Goal: Navigation & Orientation: Find specific page/section

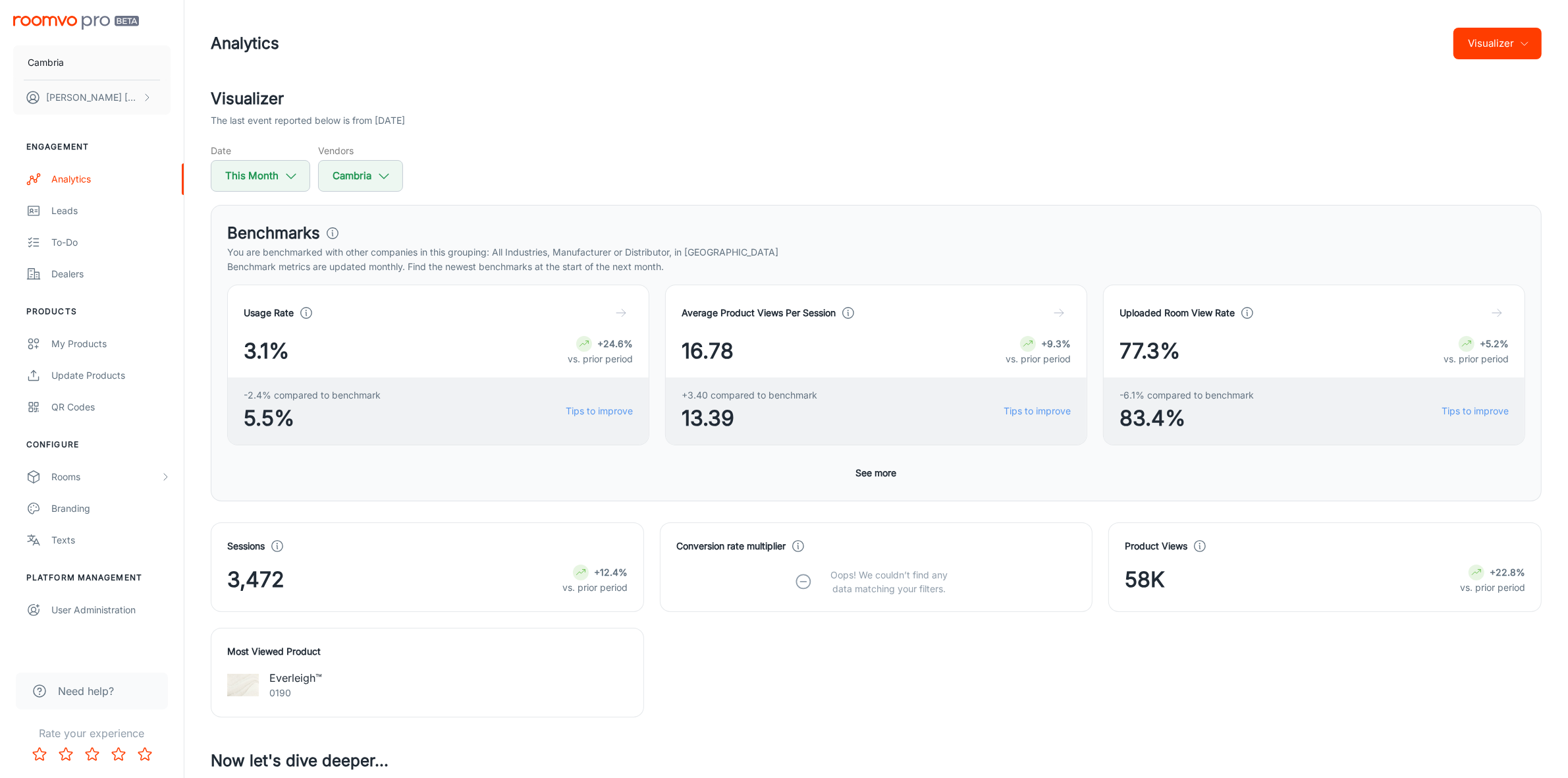
click at [1519, 37] on button "Visualizer" at bounding box center [1498, 44] width 89 height 32
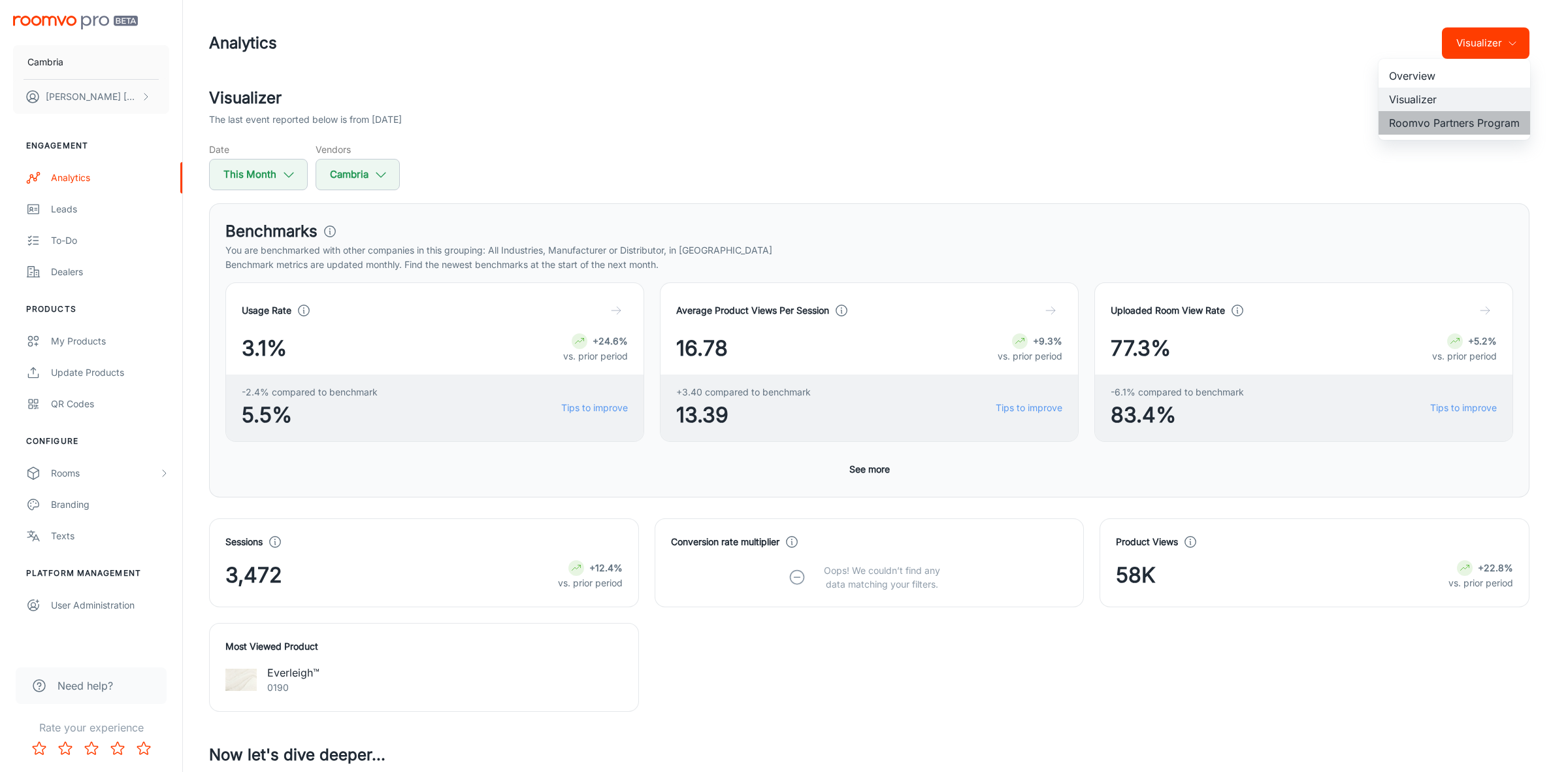
click at [1464, 118] on li "Roomvo Partners Program" at bounding box center [1454, 123] width 152 height 24
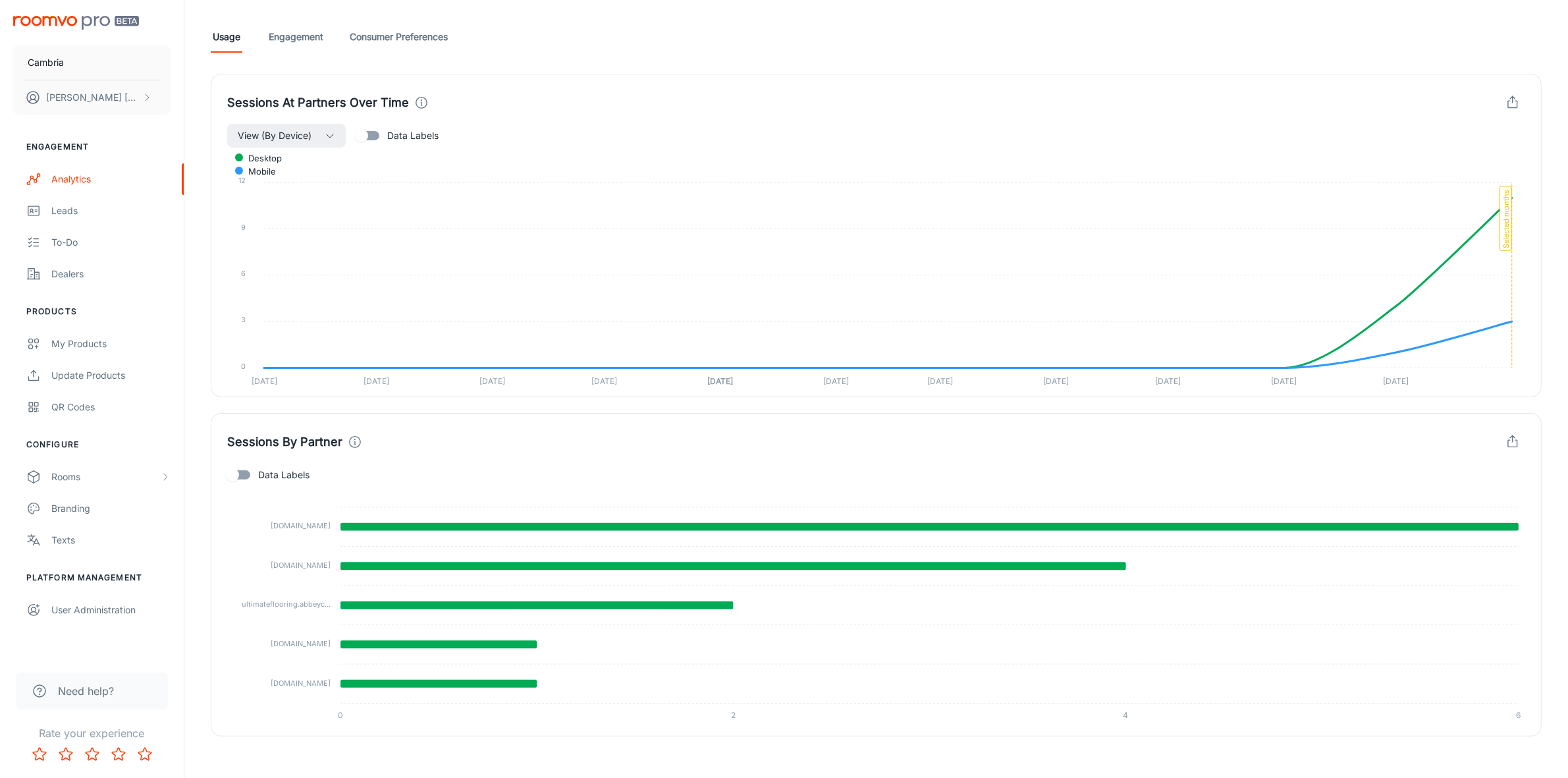
scroll to position [361, 0]
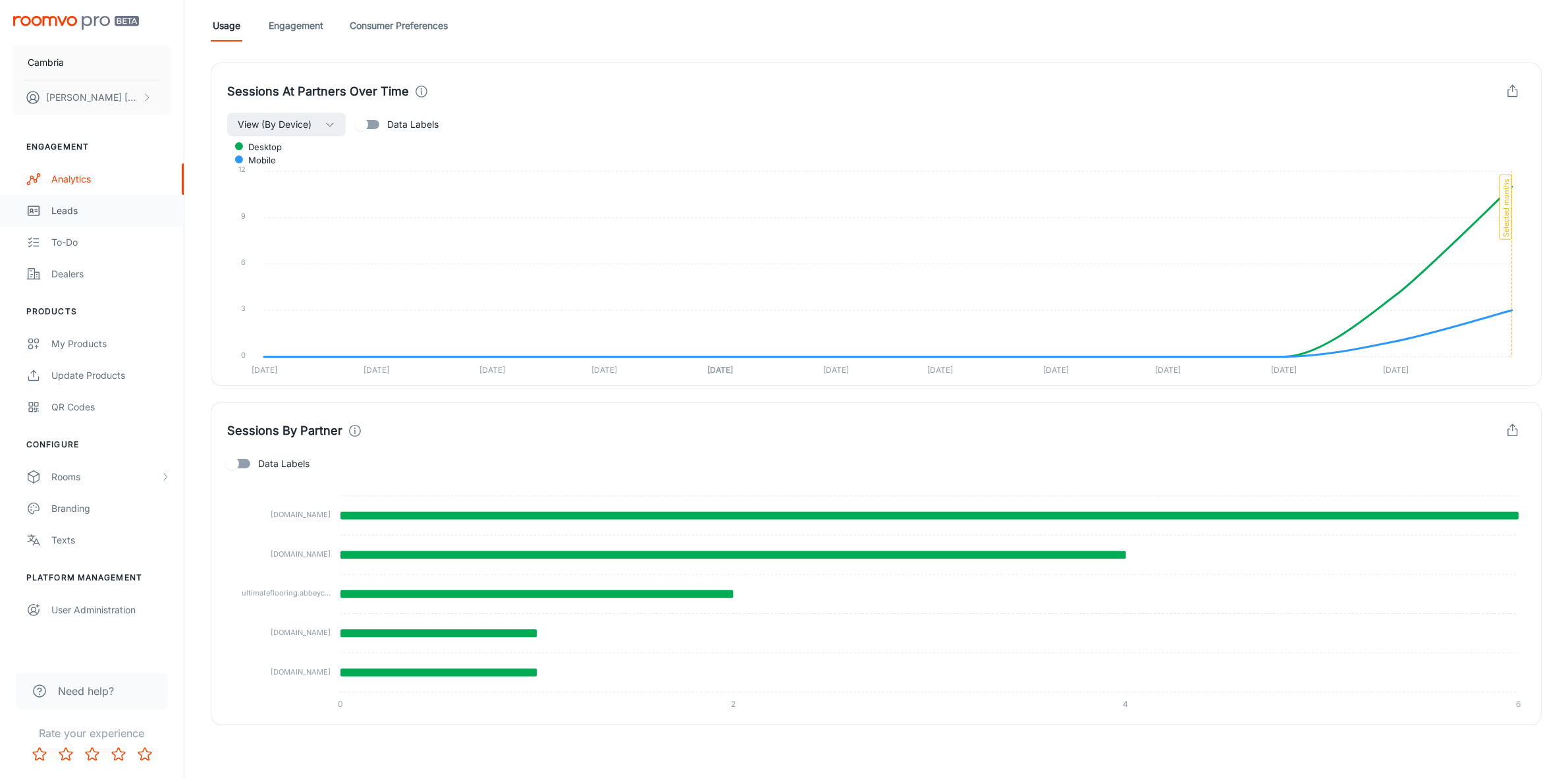
click at [69, 218] on div "Leads" at bounding box center [111, 211] width 120 height 14
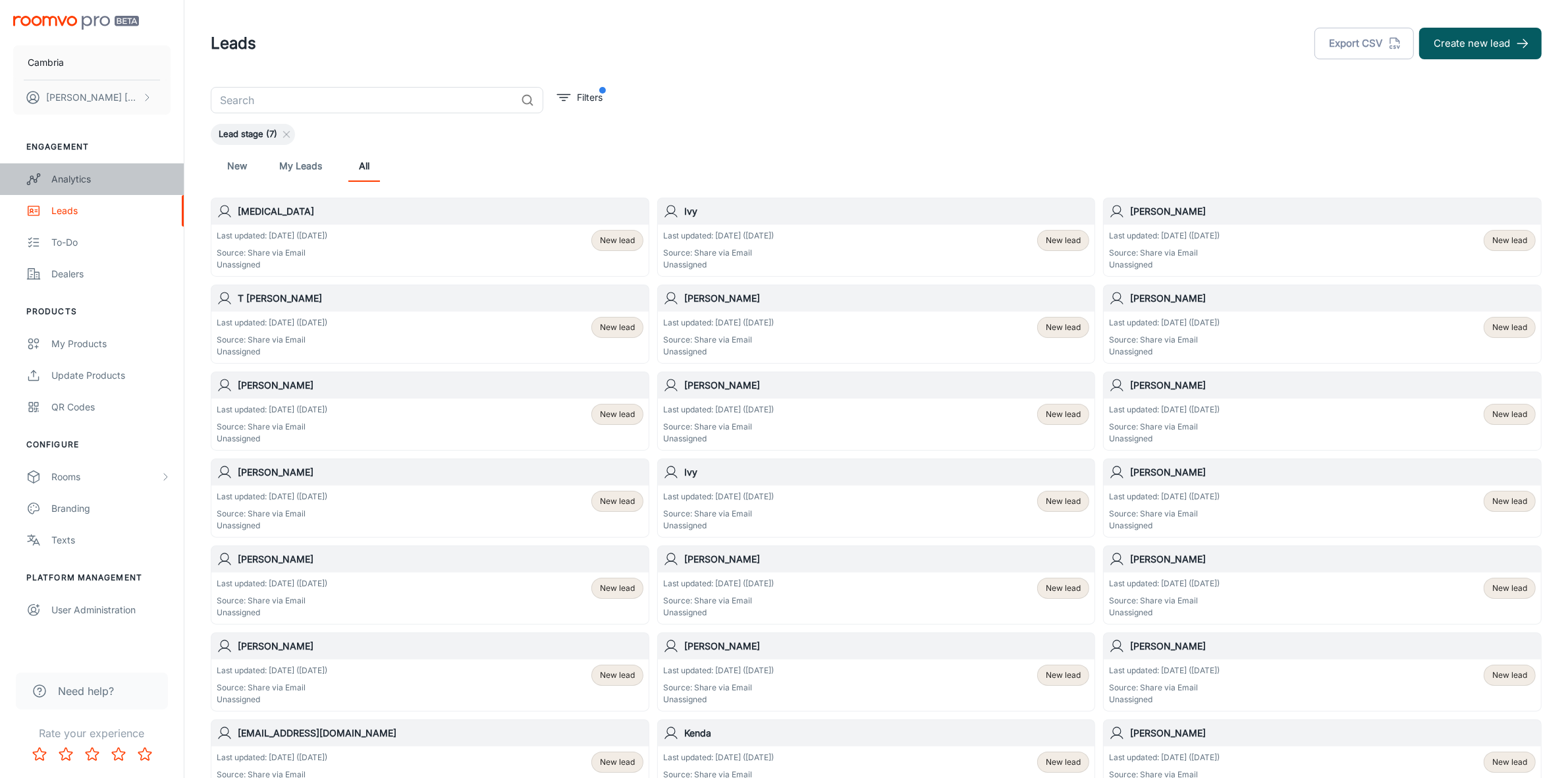
click at [71, 172] on div "Analytics" at bounding box center [111, 179] width 120 height 14
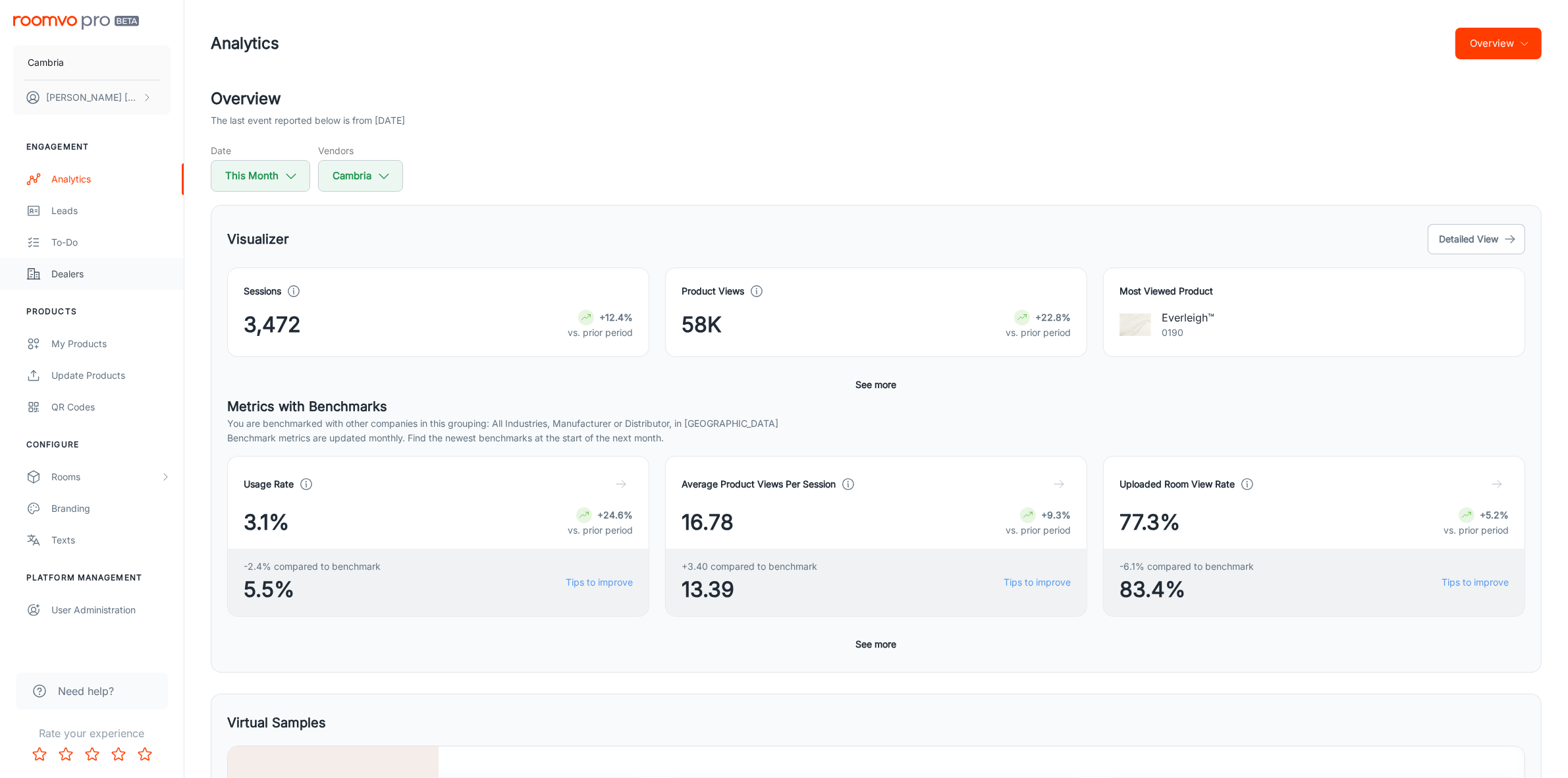
click at [90, 268] on div "Dealers" at bounding box center [111, 274] width 120 height 14
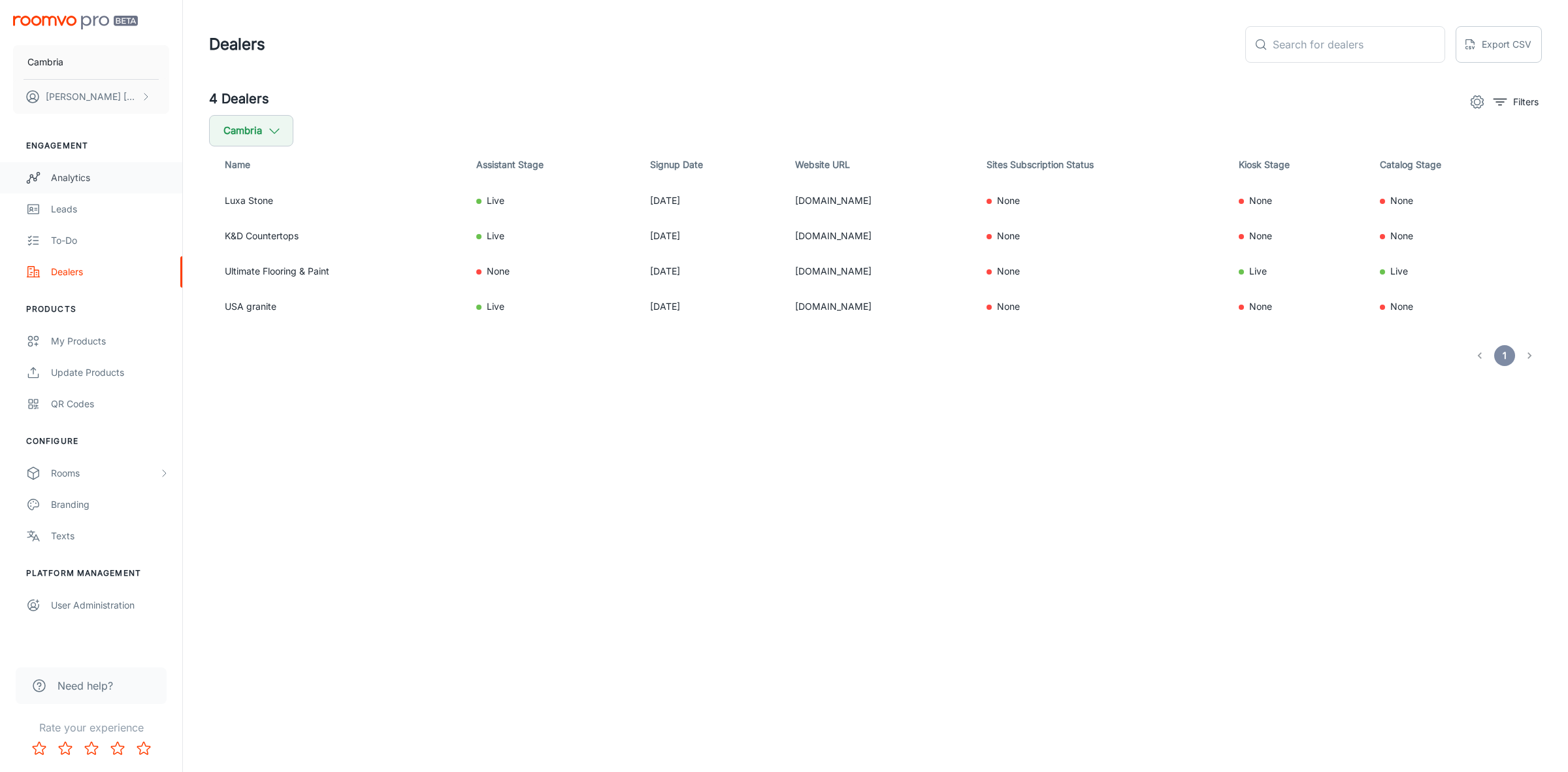
click at [80, 168] on link "Analytics" at bounding box center [91, 177] width 182 height 31
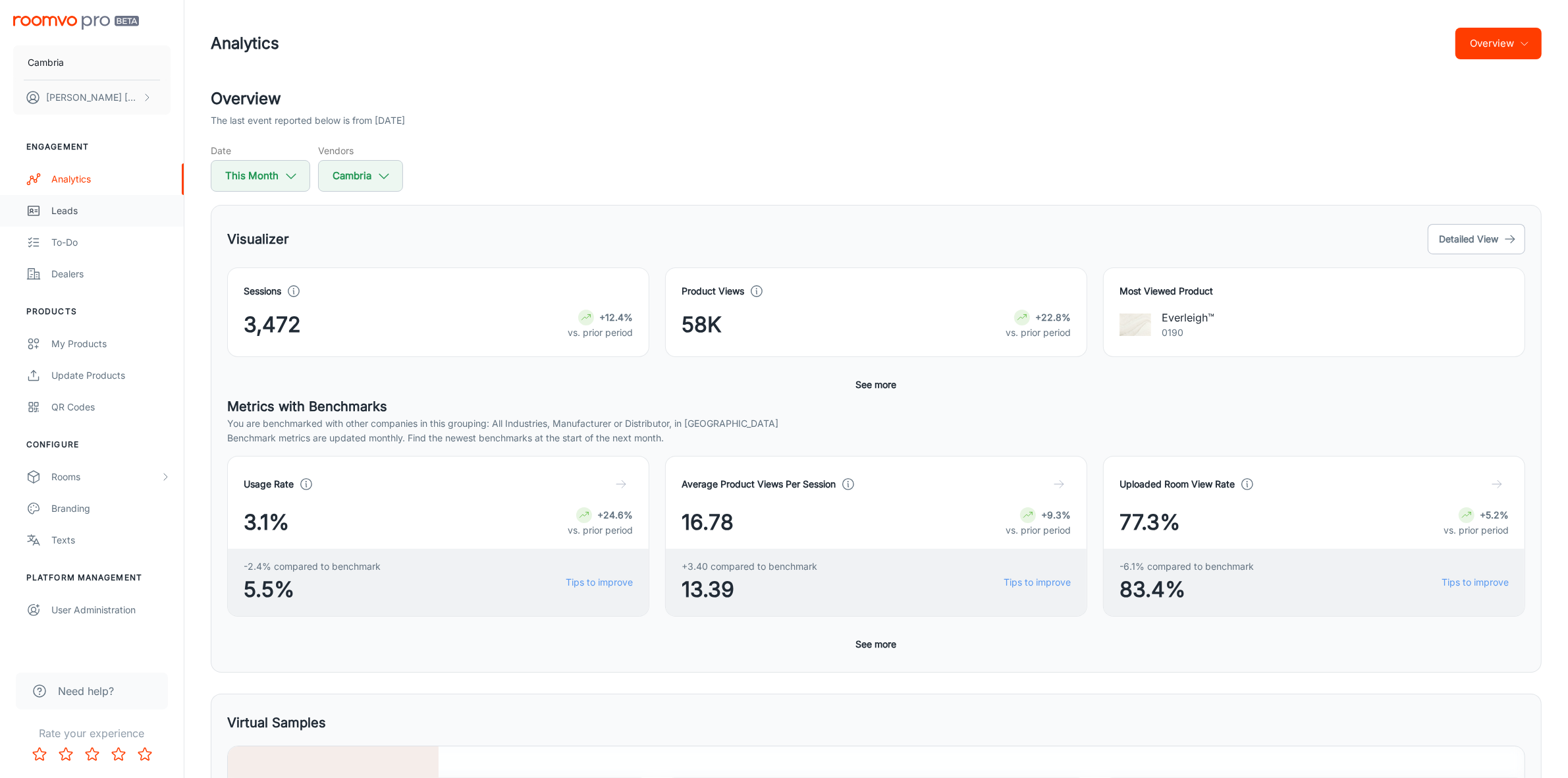
click at [73, 209] on div "Leads" at bounding box center [111, 211] width 120 height 14
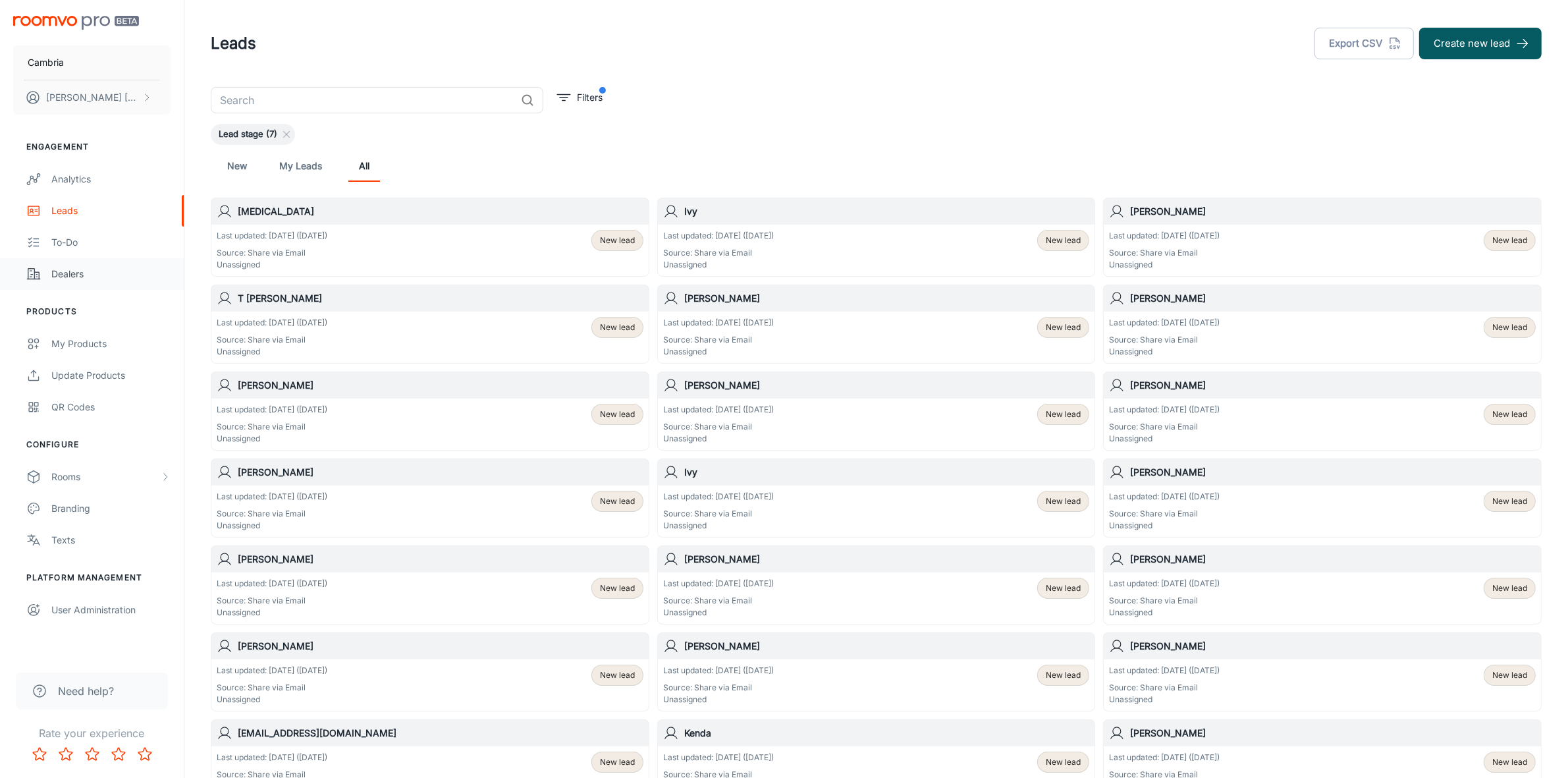
click at [76, 269] on div "Dealers" at bounding box center [111, 274] width 120 height 14
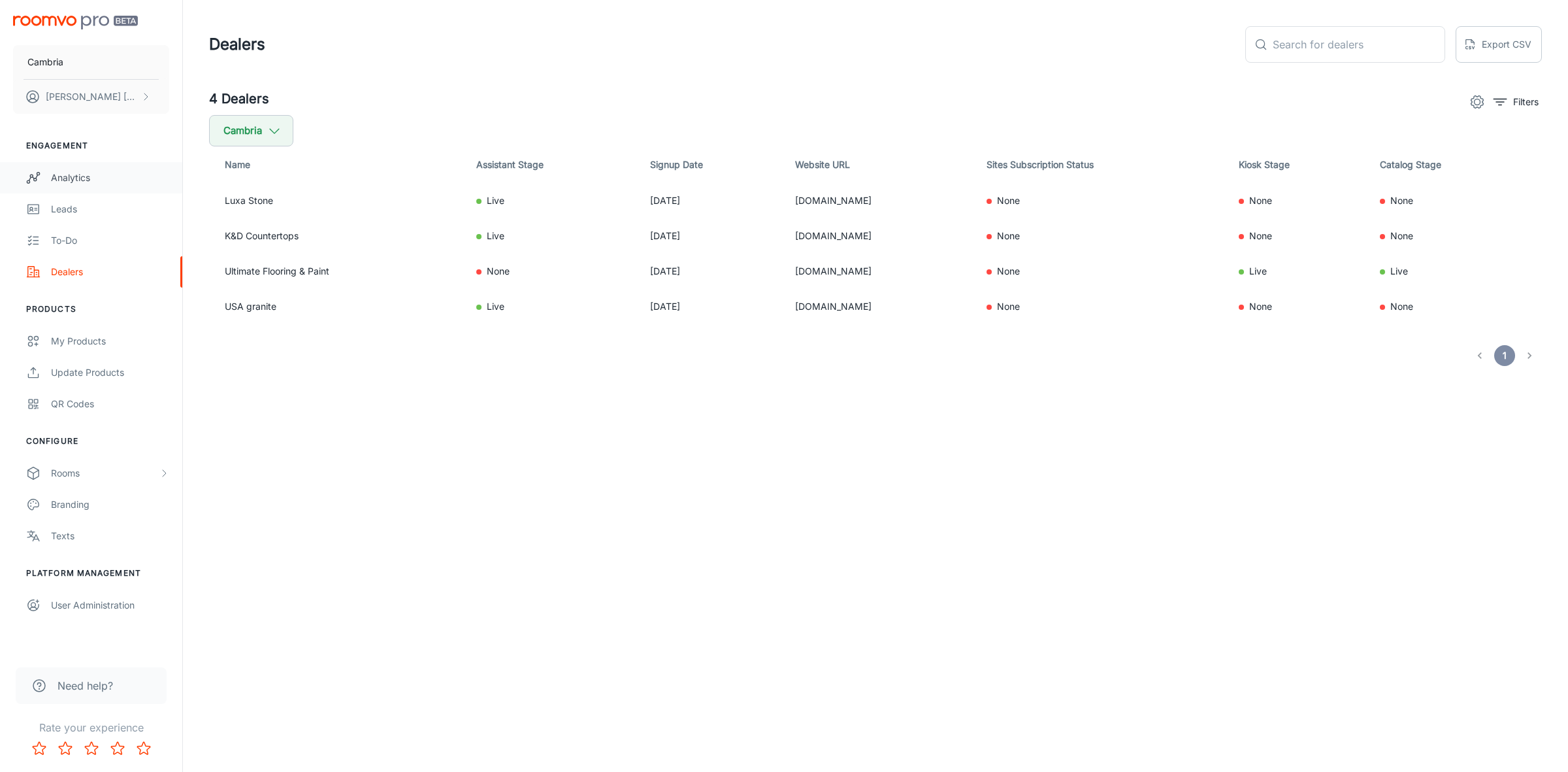
click at [80, 181] on div "Analytics" at bounding box center [110, 177] width 119 height 14
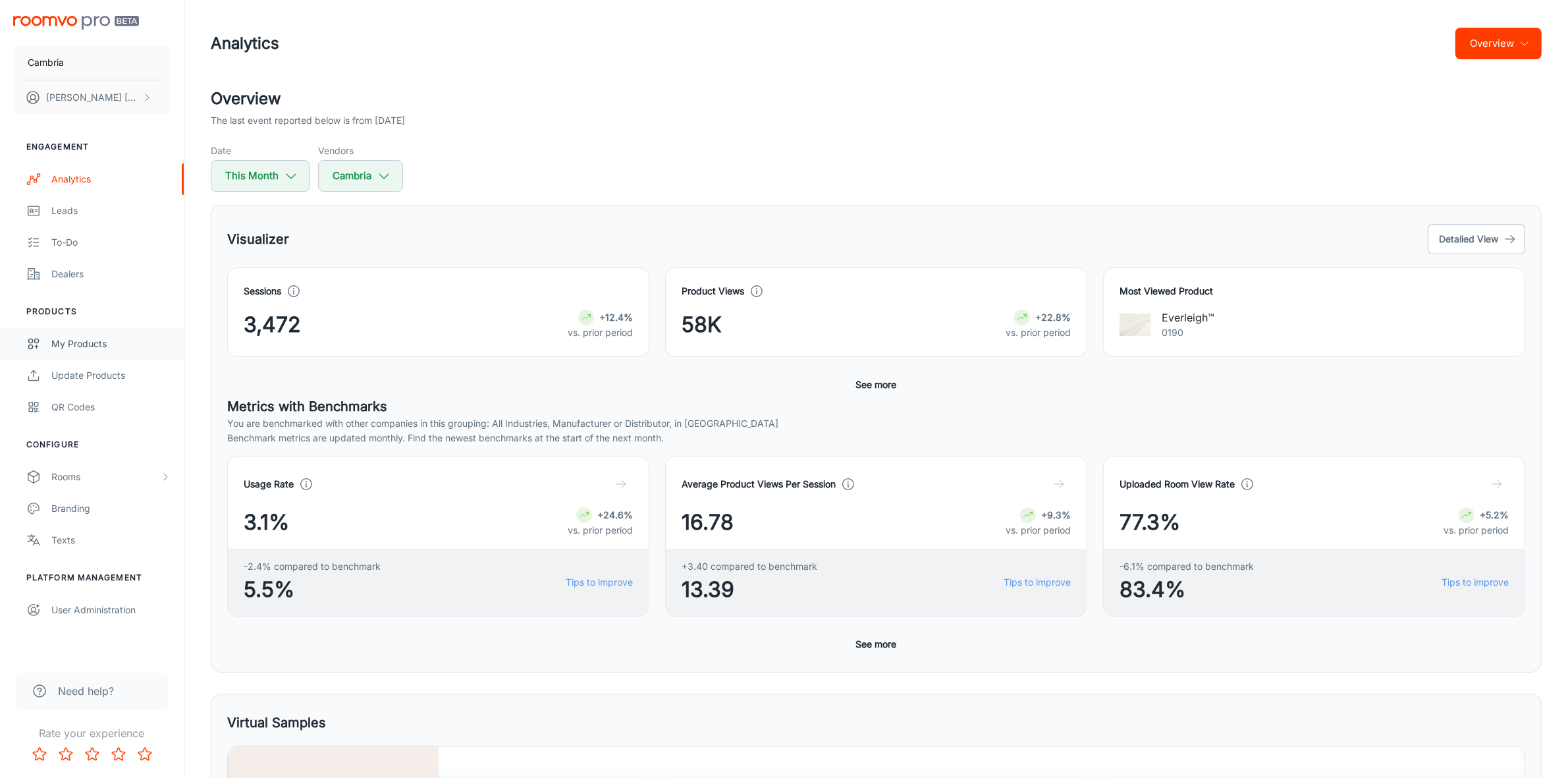
click at [85, 340] on div "My Products" at bounding box center [111, 343] width 120 height 14
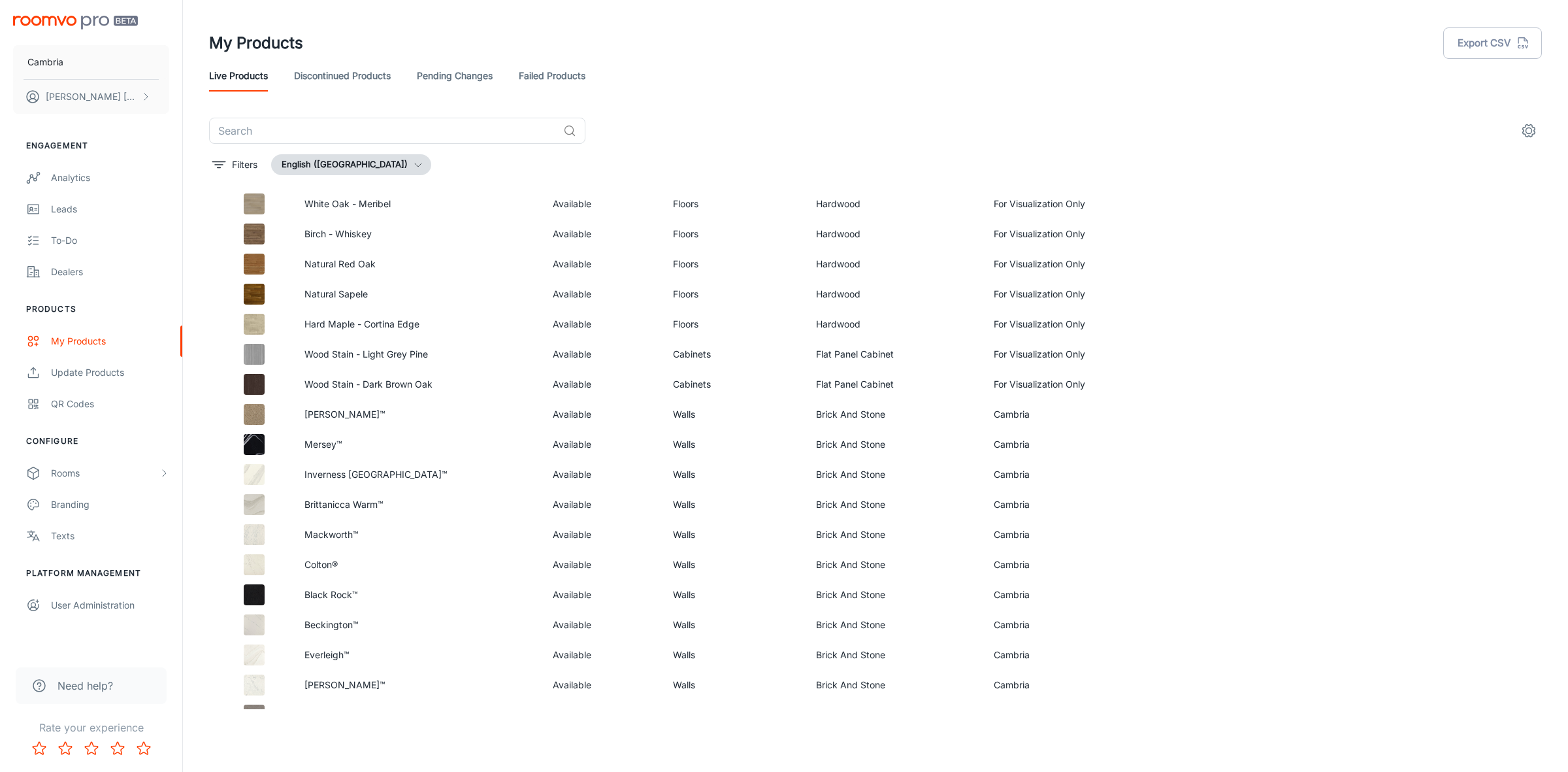
scroll to position [245, 0]
click at [356, 134] on input "text" at bounding box center [383, 130] width 349 height 26
type input "linwood"
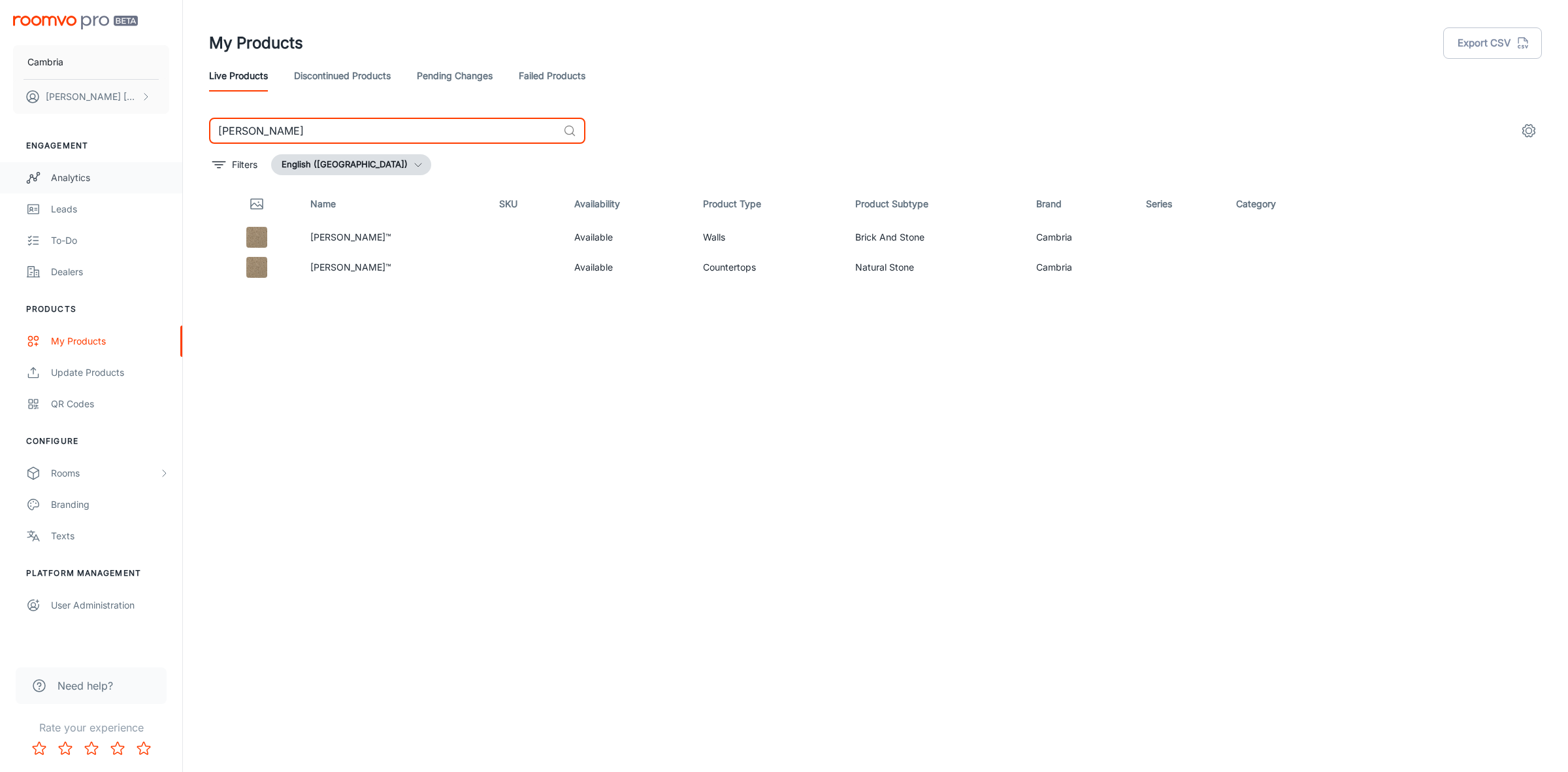
click at [60, 174] on div "Analytics" at bounding box center [110, 177] width 119 height 14
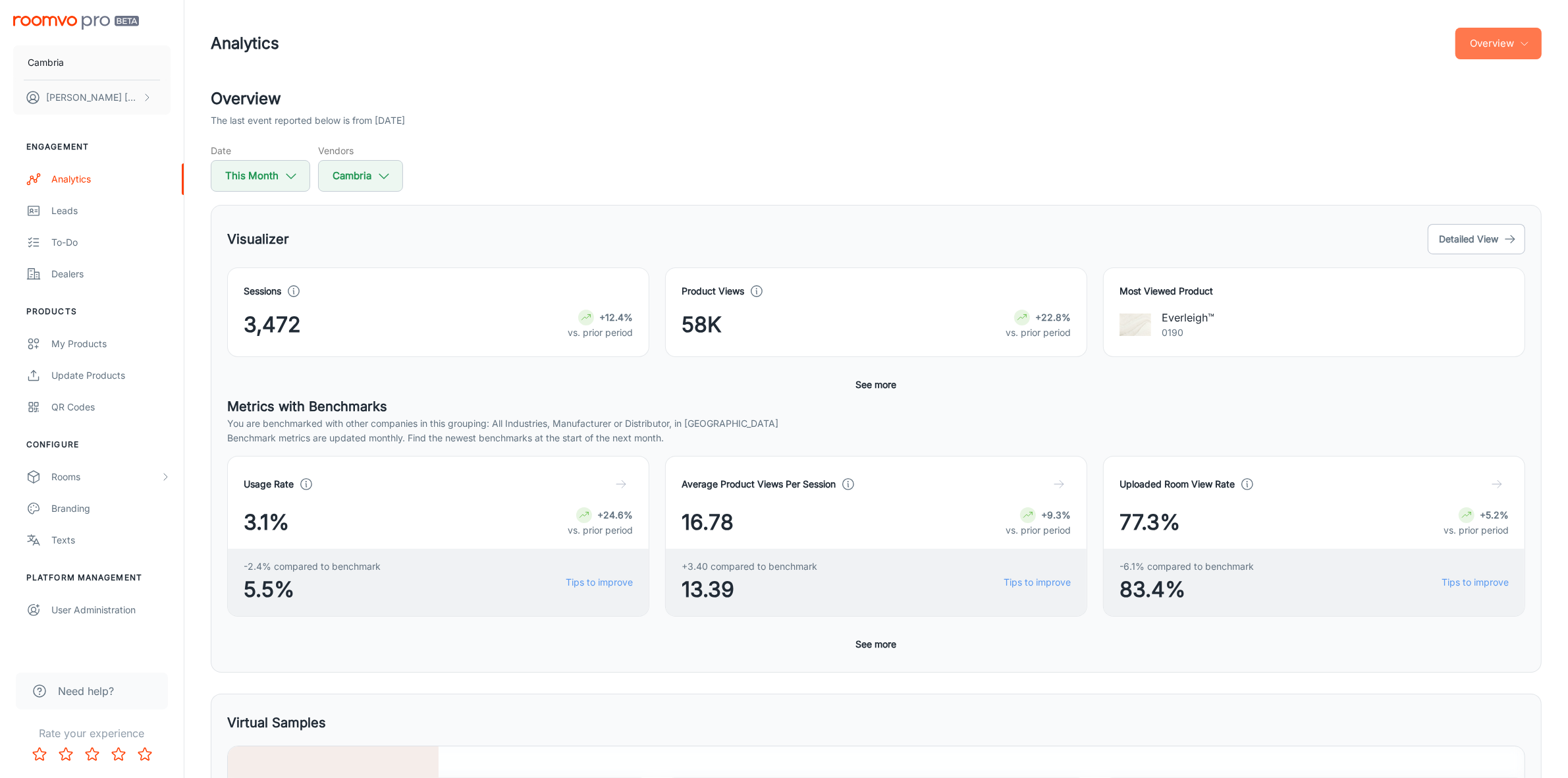
click at [1492, 48] on button "Overview" at bounding box center [1498, 44] width 86 height 32
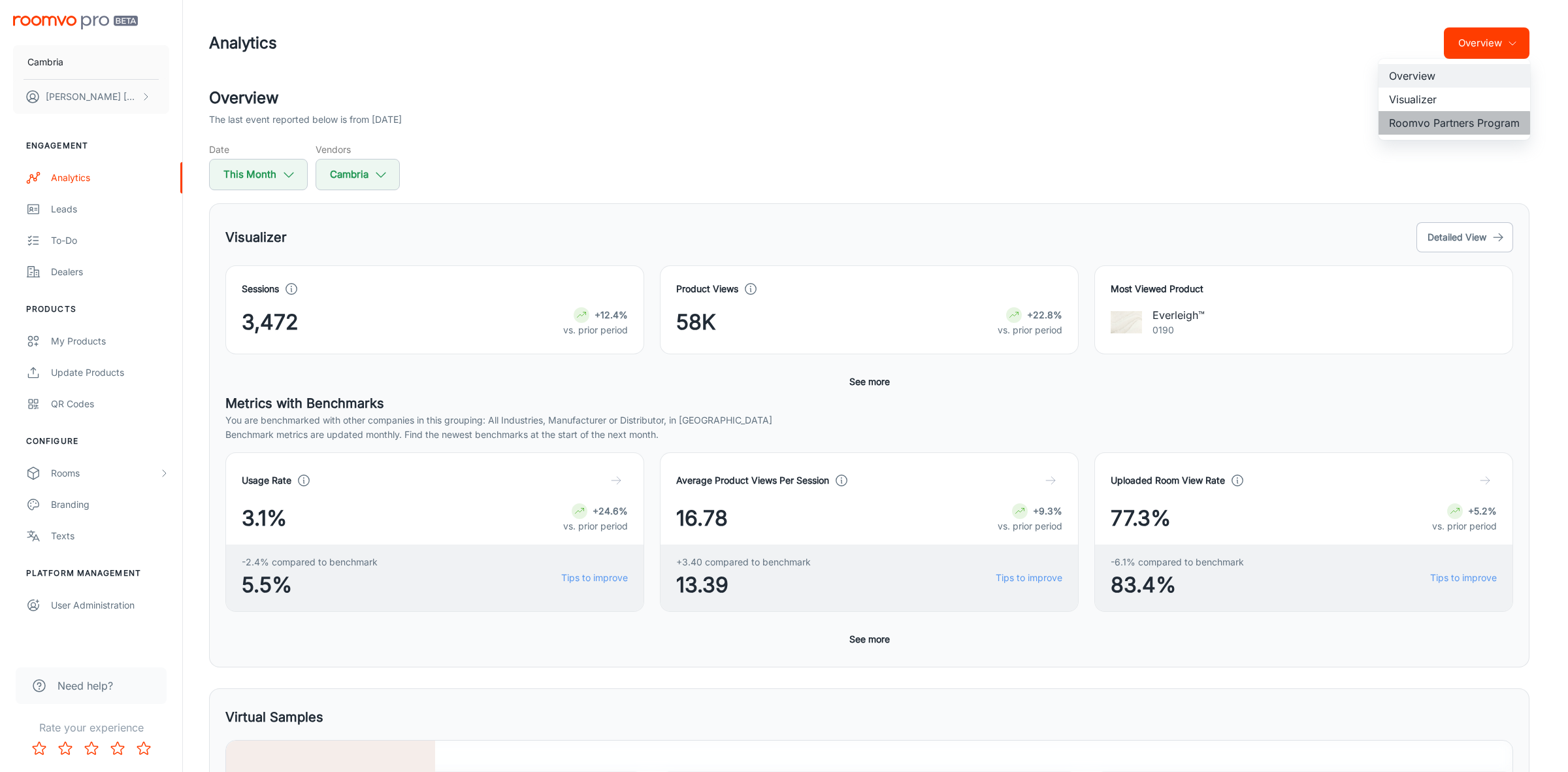
click at [1449, 123] on li "Roomvo Partners Program" at bounding box center [1454, 123] width 152 height 24
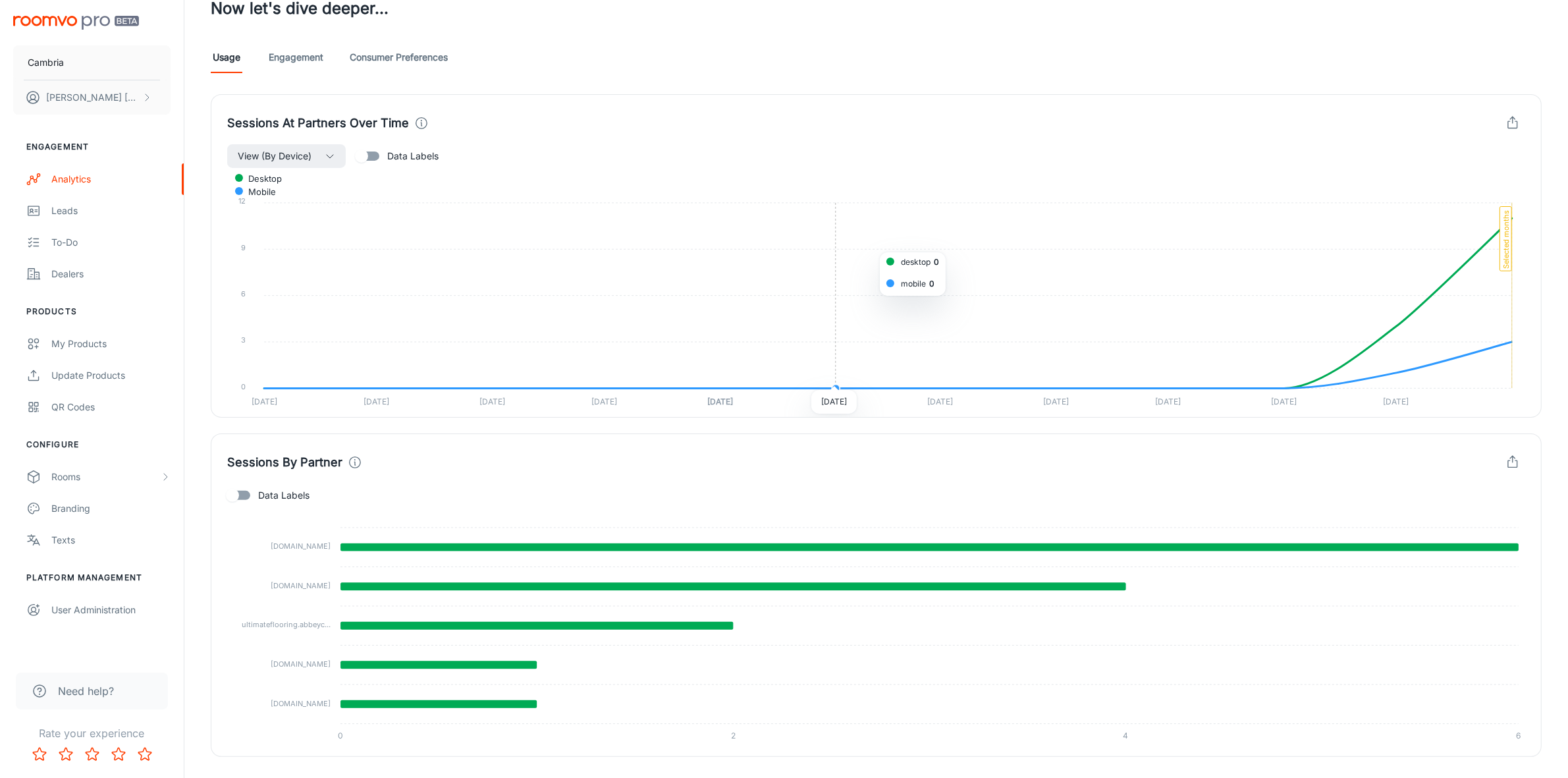
scroll to position [361, 0]
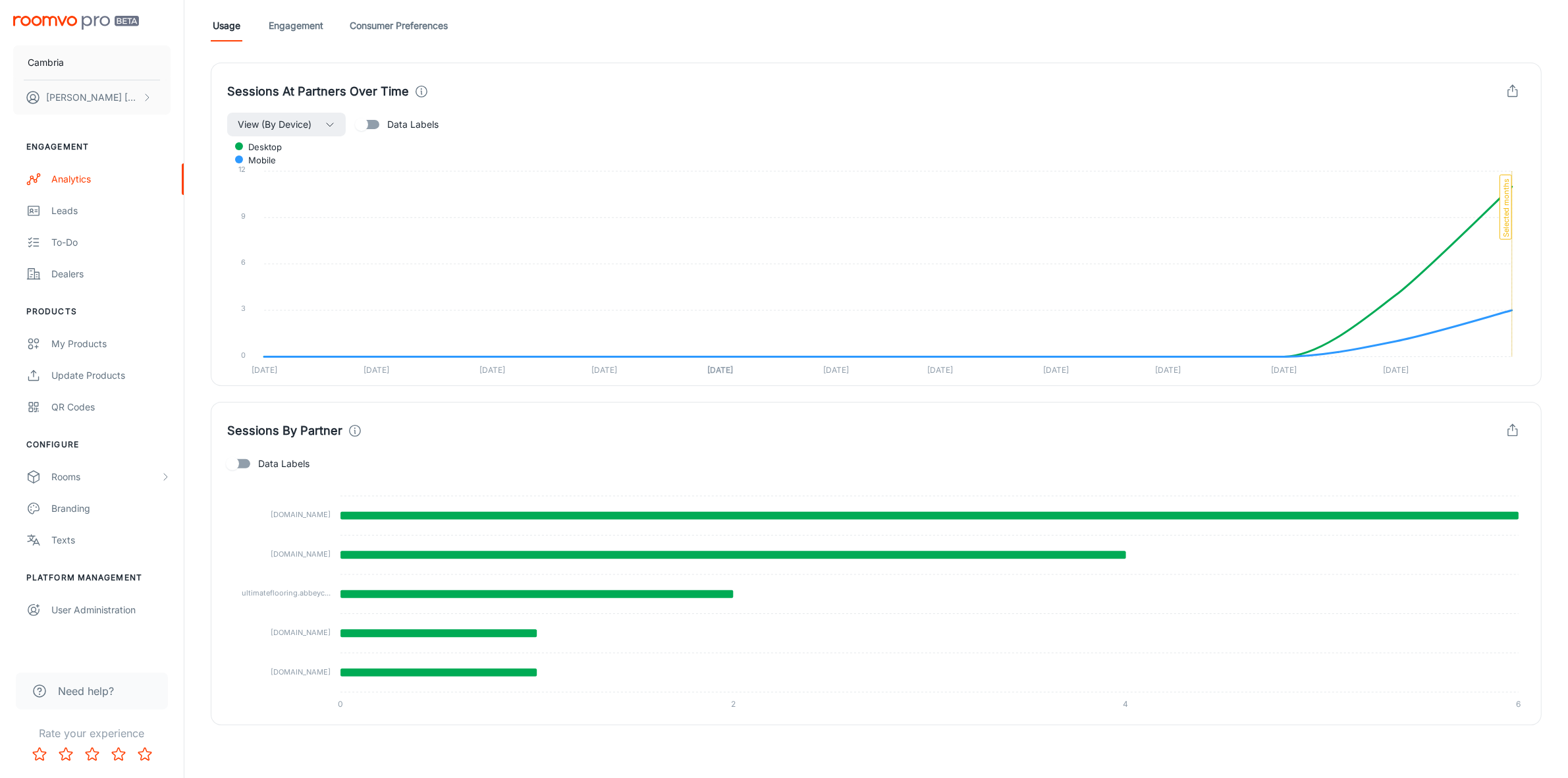
click at [284, 24] on link "Engagement" at bounding box center [296, 25] width 55 height 32
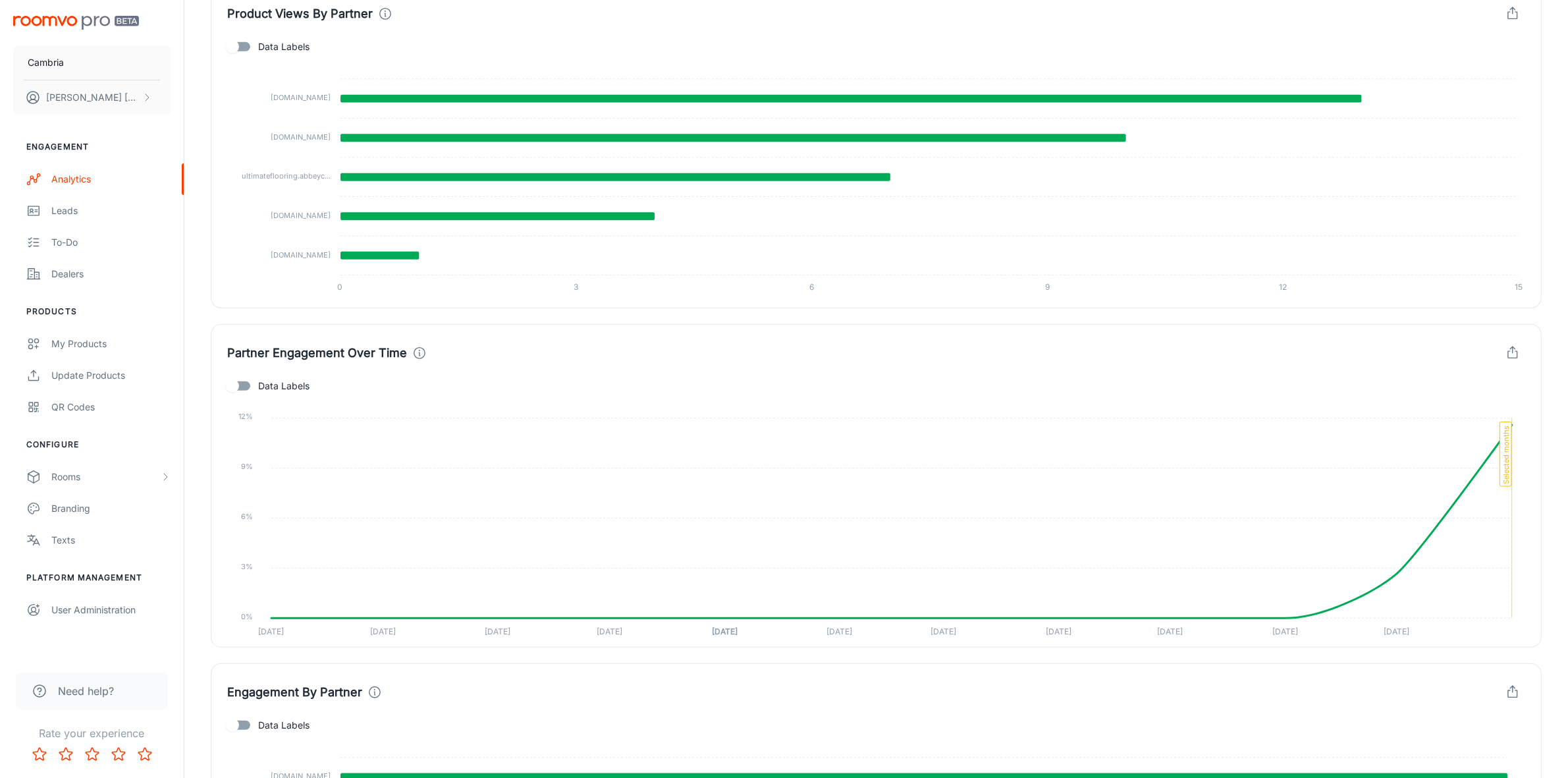
scroll to position [988, 0]
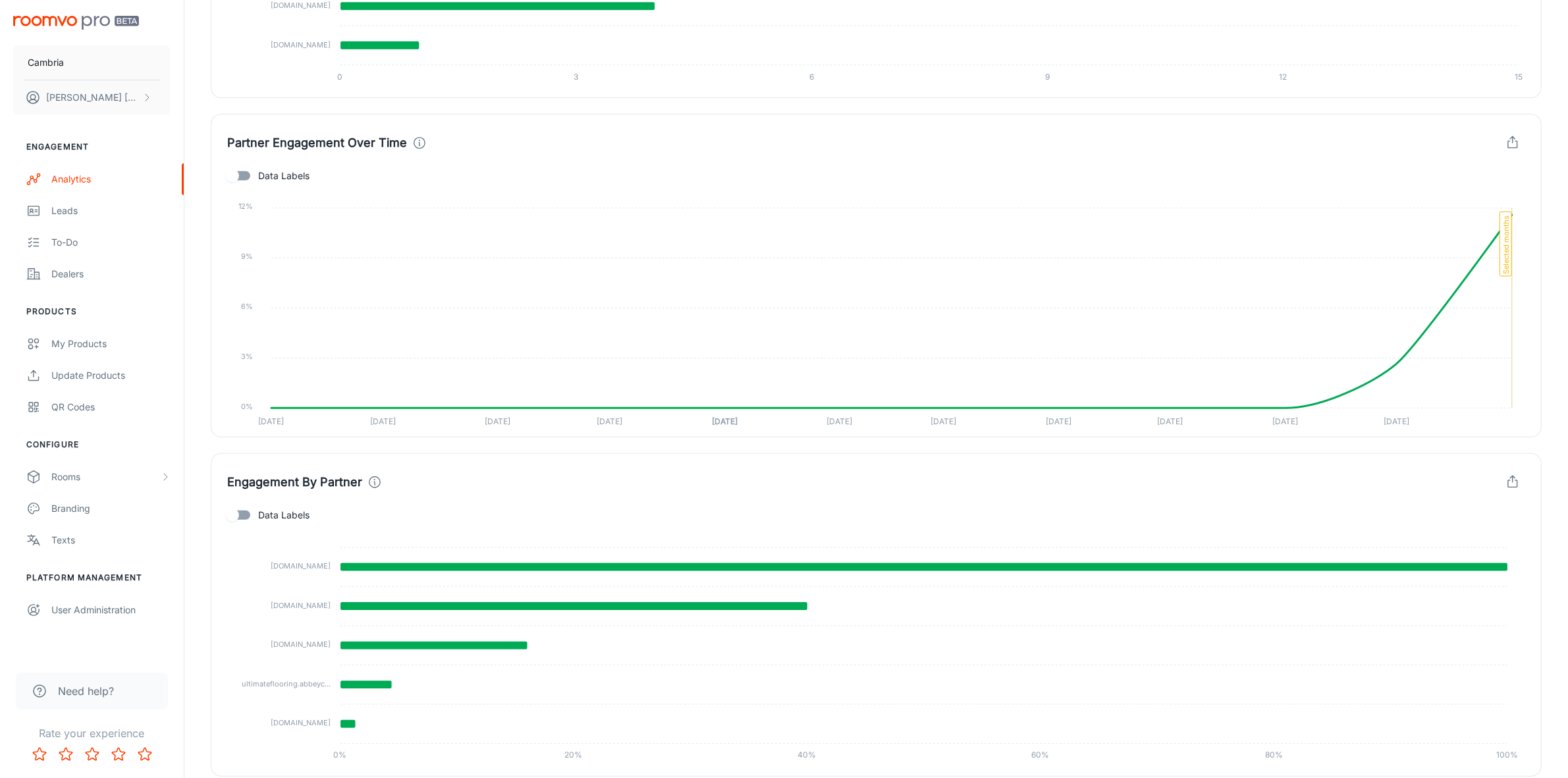
click at [298, 507] on label "Data Labels" at bounding box center [264, 515] width 89 height 25
click at [270, 507] on input "Data Labels" at bounding box center [232, 515] width 75 height 25
checkbox input "true"
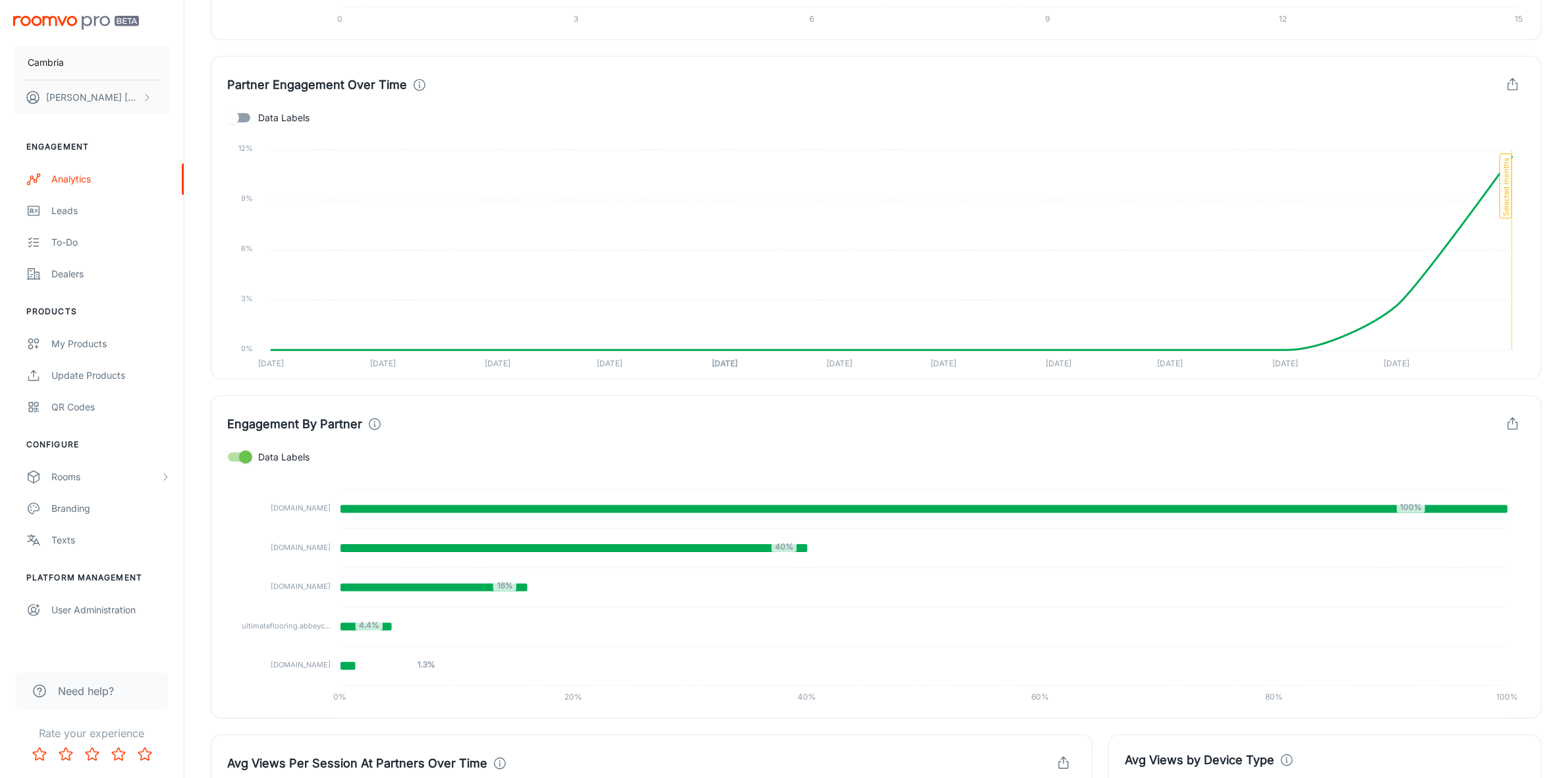
scroll to position [1163, 0]
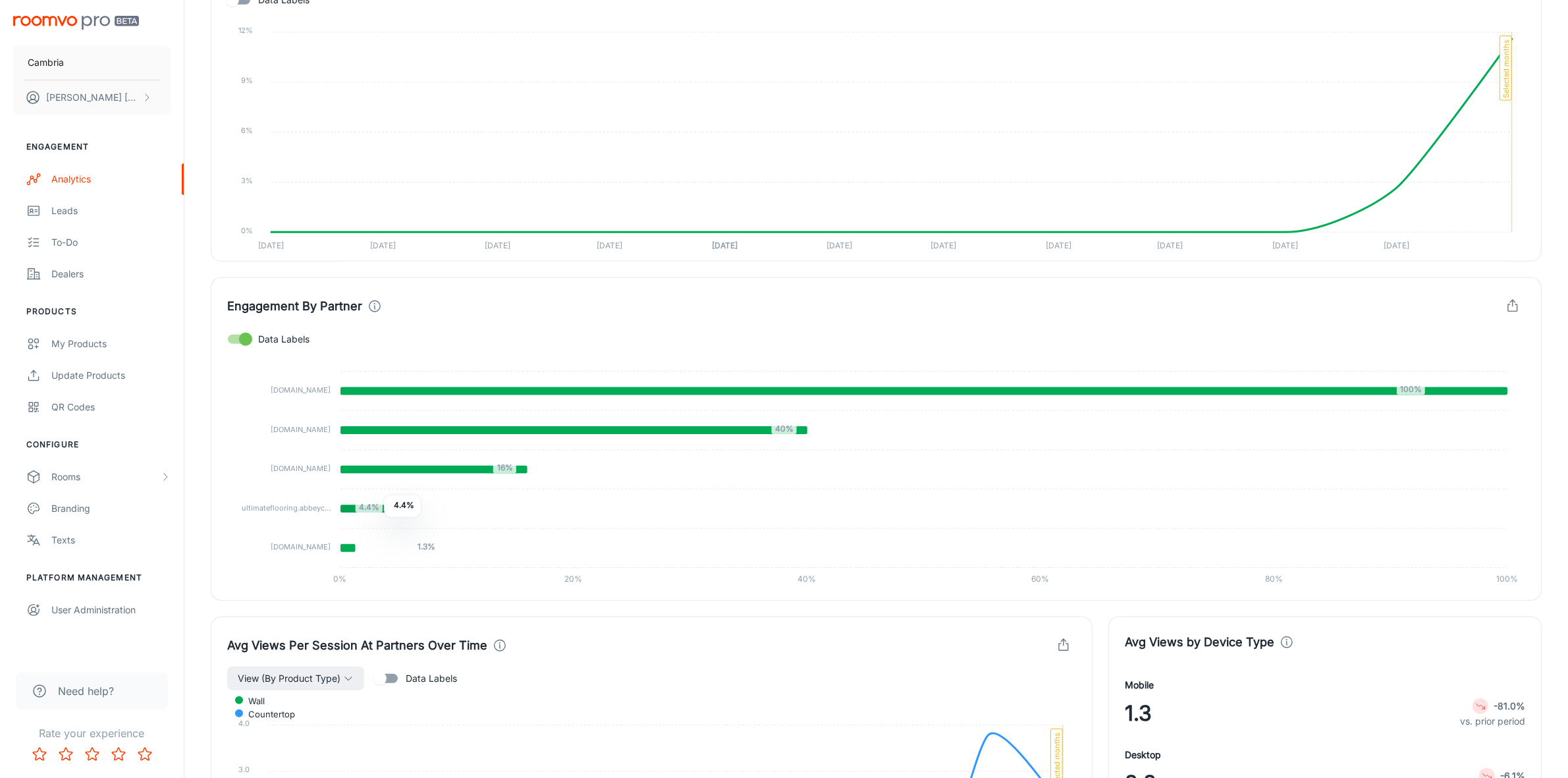
click at [374, 508] on icon at bounding box center [366, 508] width 51 height 8
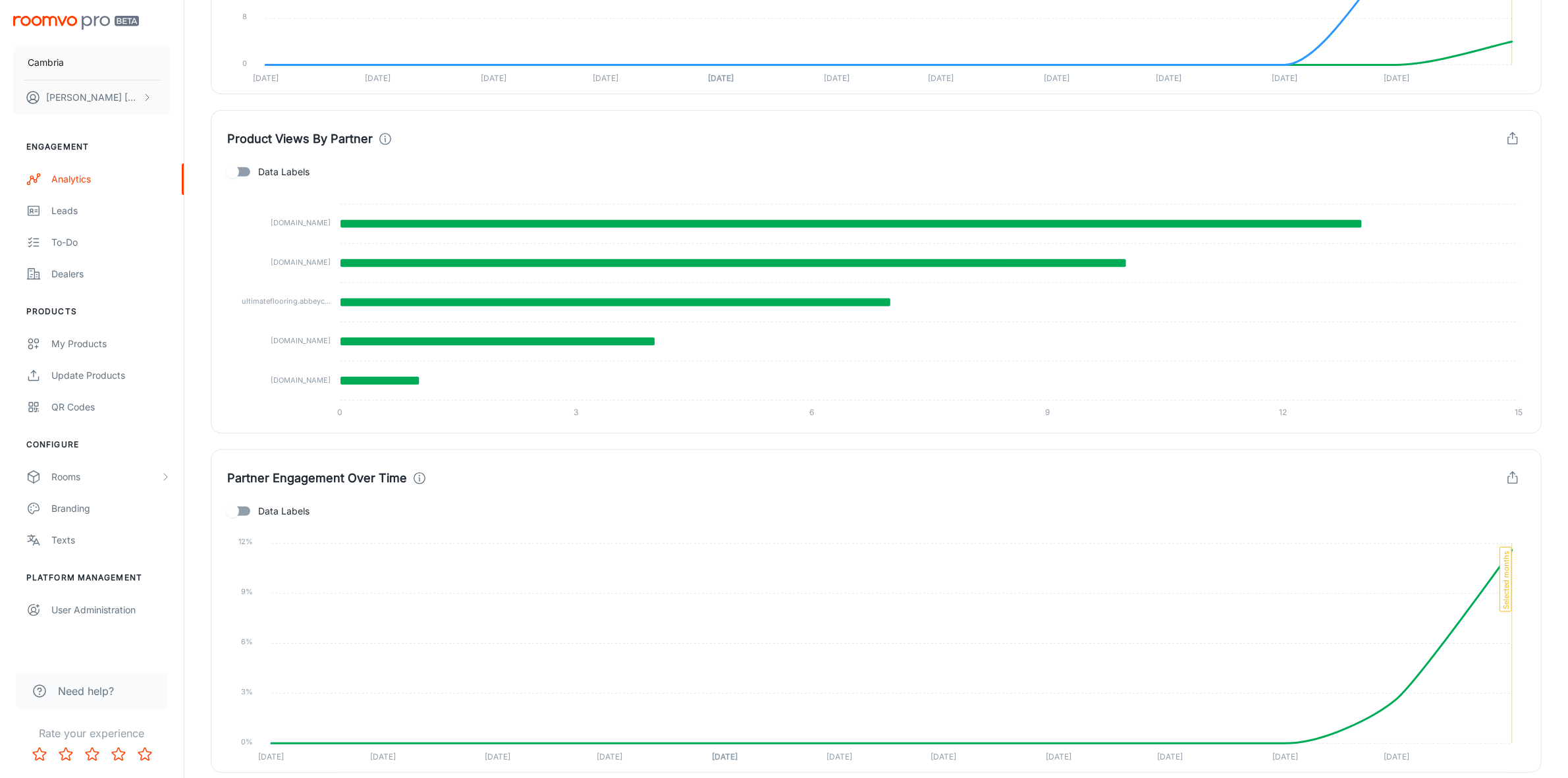
scroll to position [258, 0]
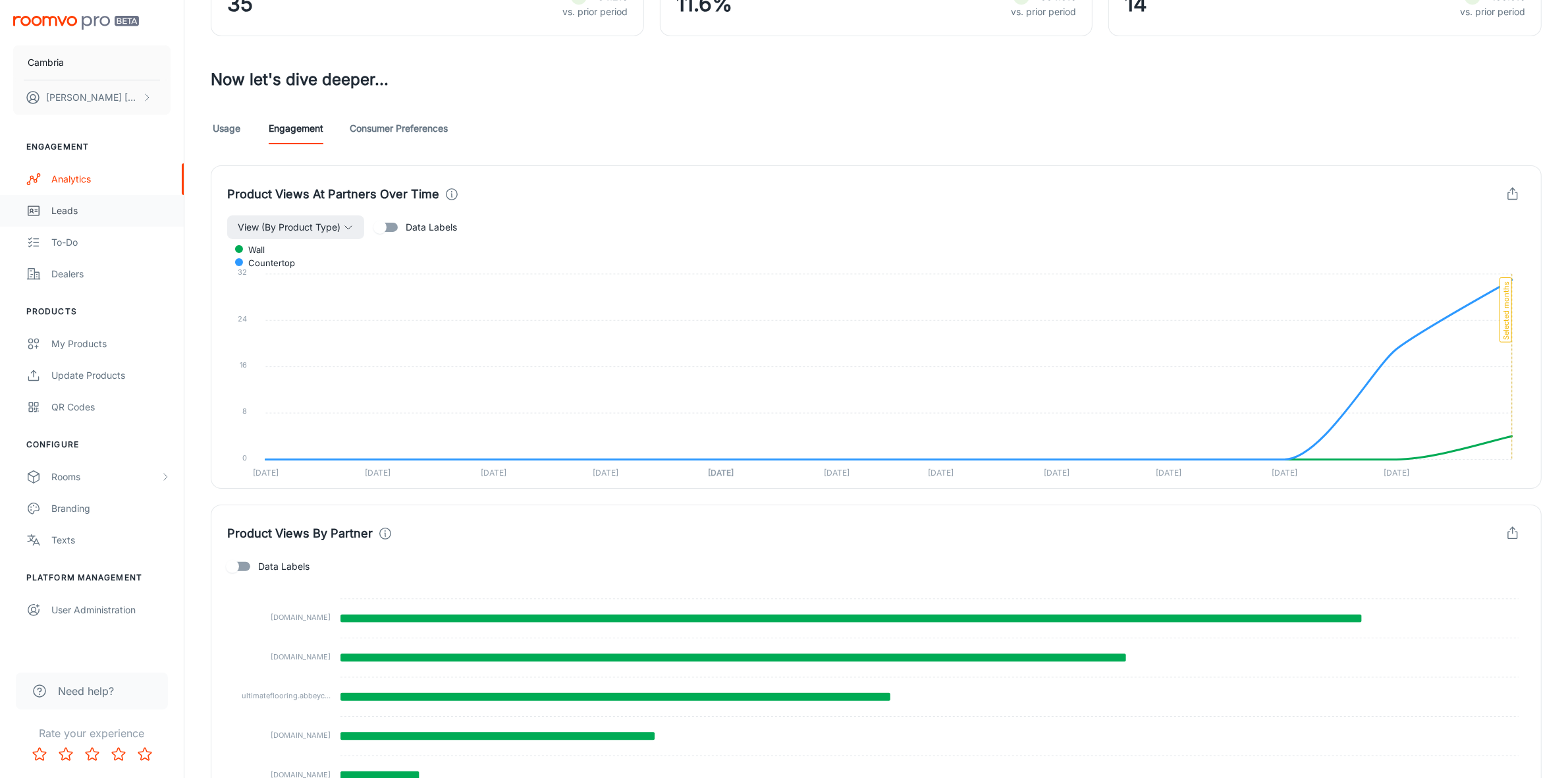
click at [64, 199] on link "Leads" at bounding box center [92, 211] width 184 height 32
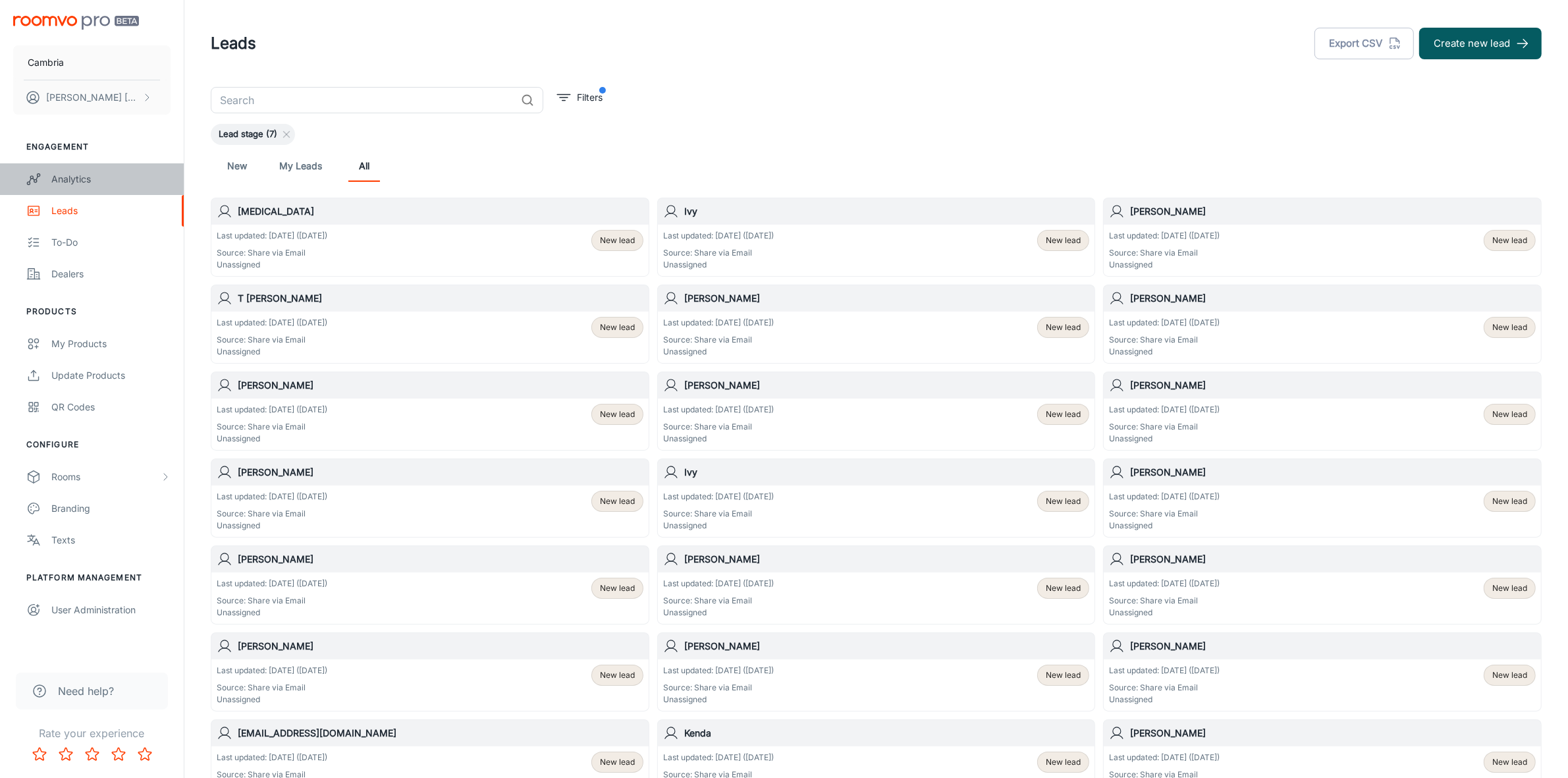
click at [67, 168] on link "Analytics" at bounding box center [92, 179] width 184 height 32
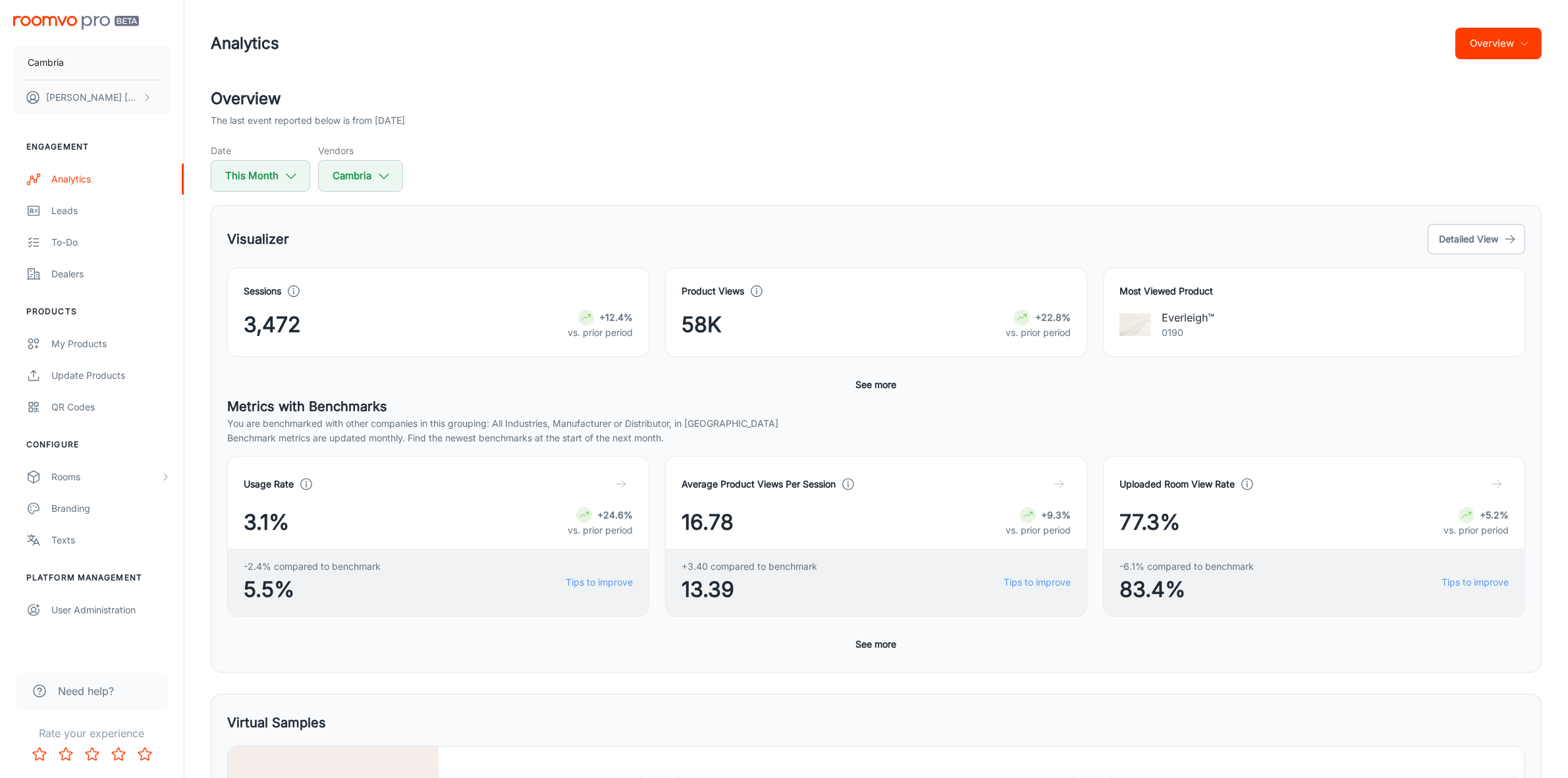
click at [877, 379] on button "See more" at bounding box center [876, 385] width 51 height 24
click at [66, 214] on div "Leads" at bounding box center [111, 211] width 120 height 14
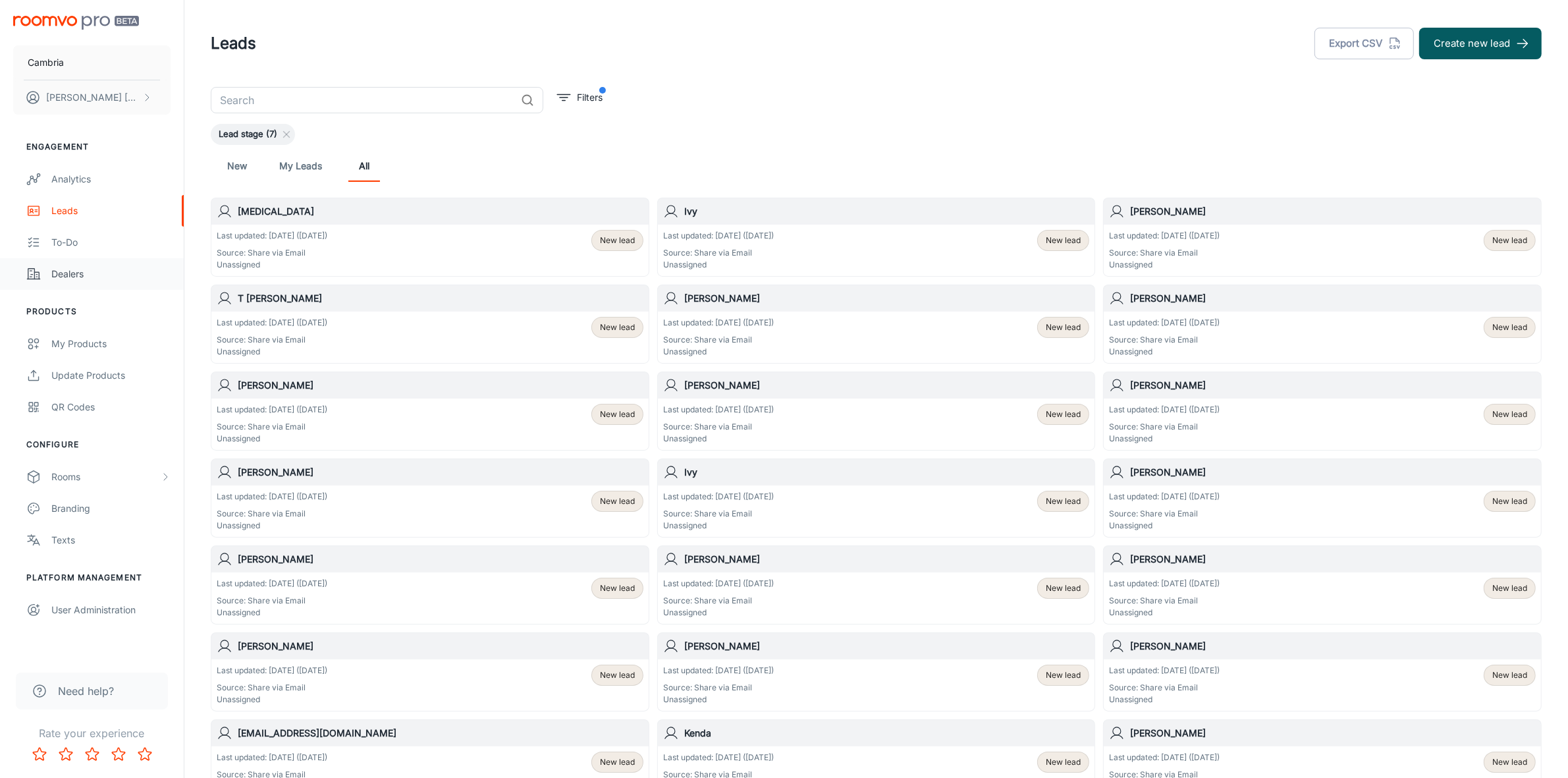
click at [84, 268] on div "Dealers" at bounding box center [111, 274] width 120 height 14
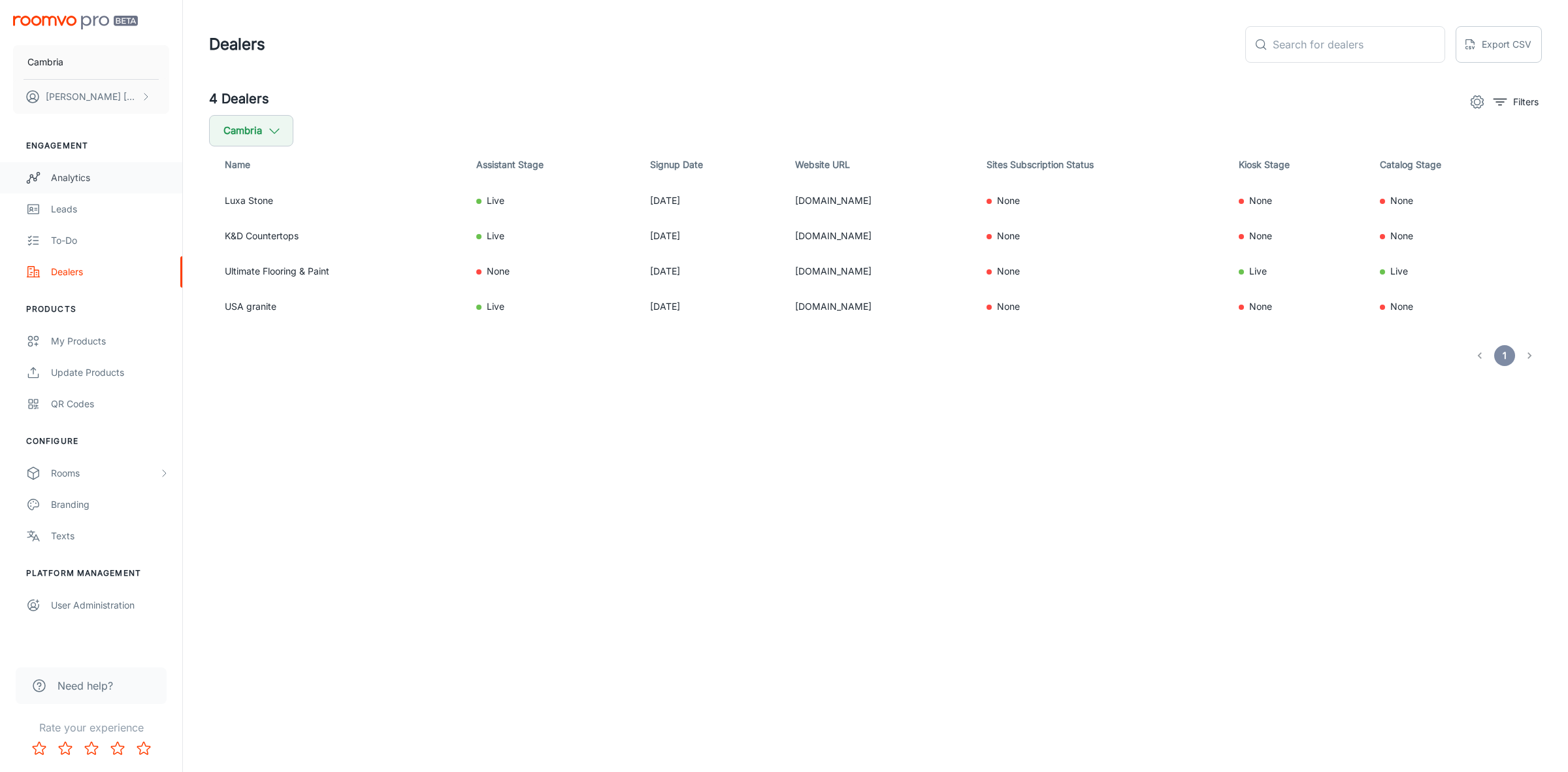
click at [86, 170] on div "Analytics" at bounding box center [110, 177] width 119 height 14
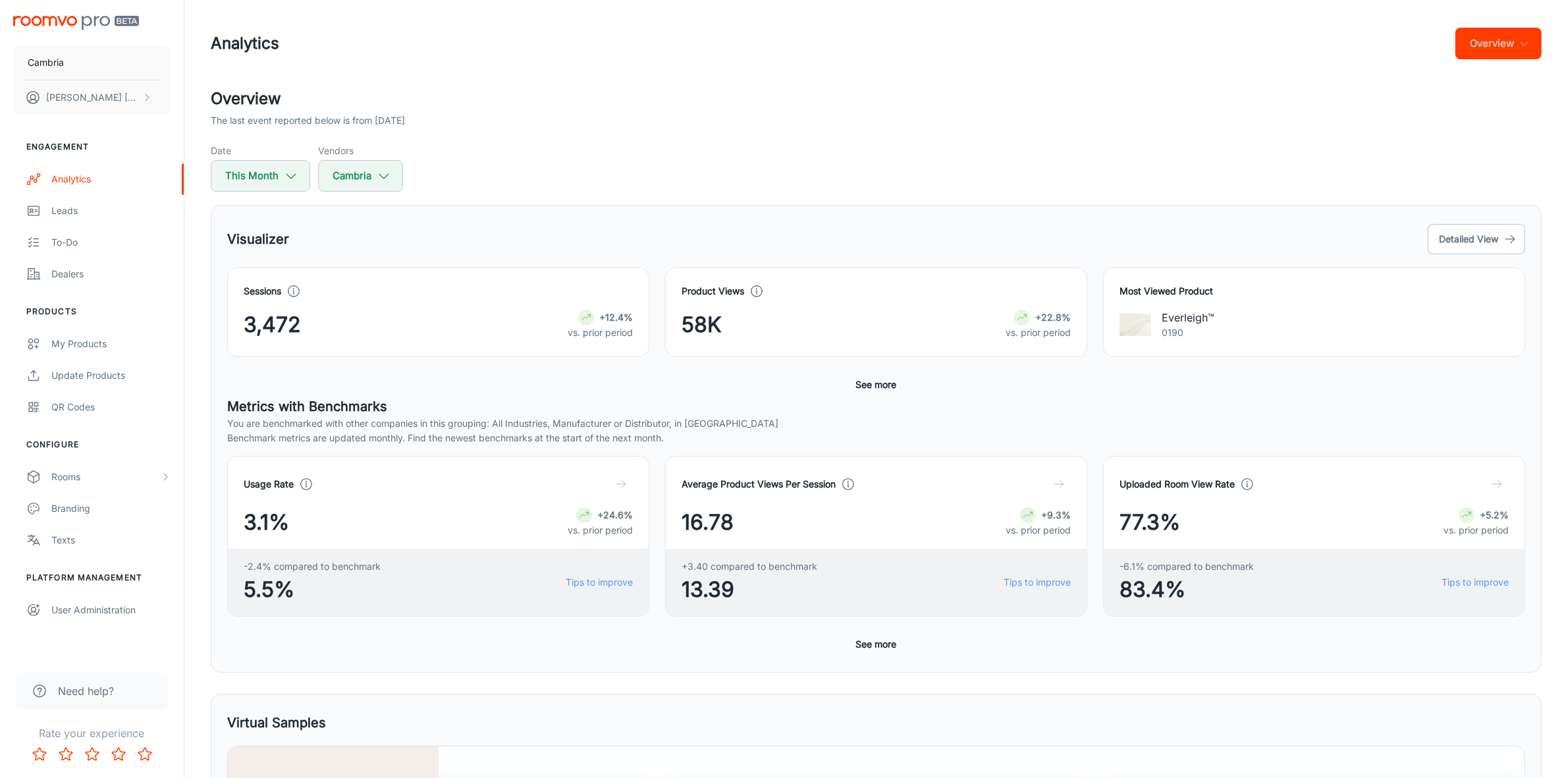
click at [1532, 41] on button "Overview" at bounding box center [1498, 44] width 86 height 32
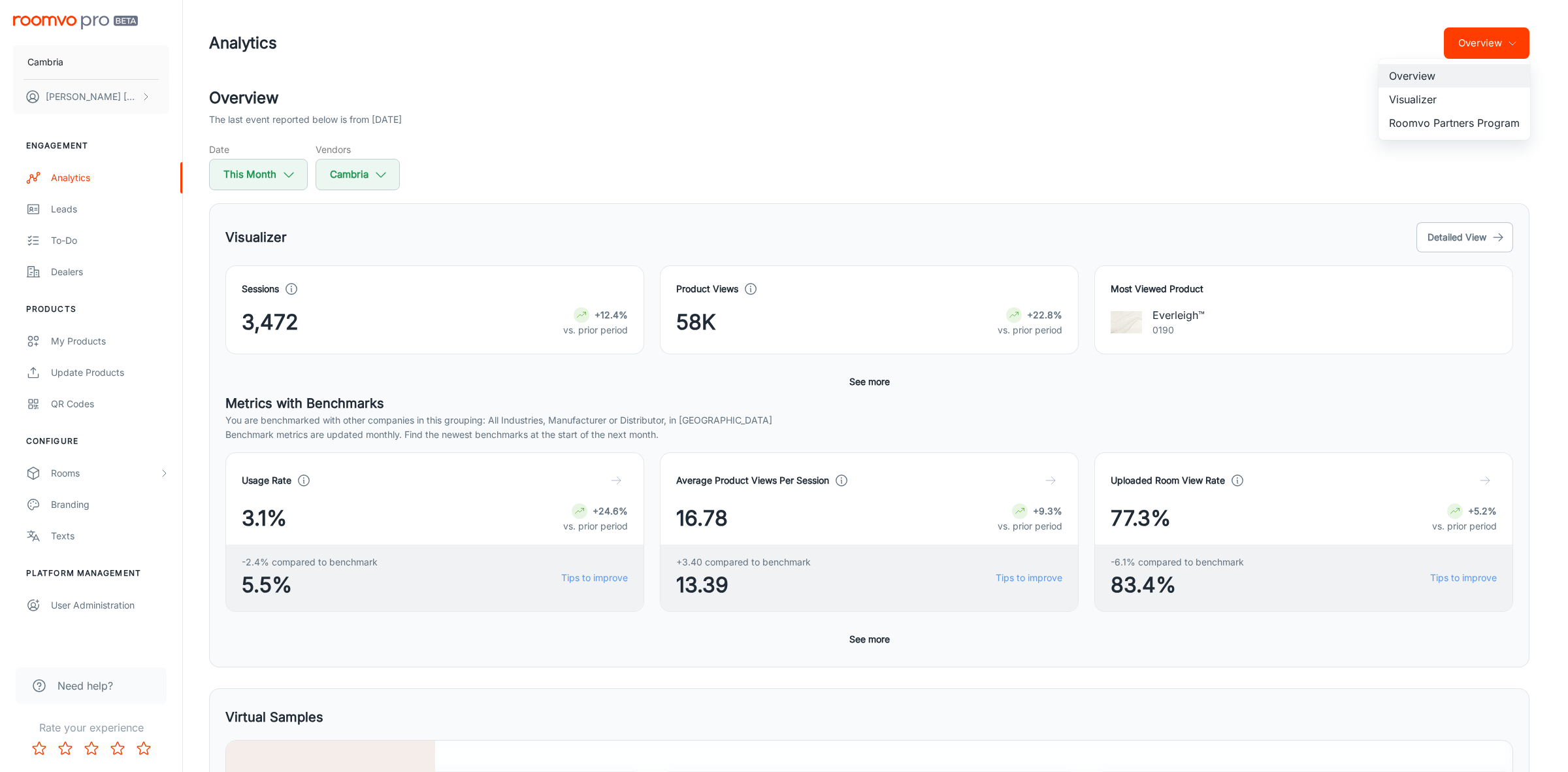
click at [1438, 119] on li "Roomvo Partners Program" at bounding box center [1454, 123] width 152 height 24
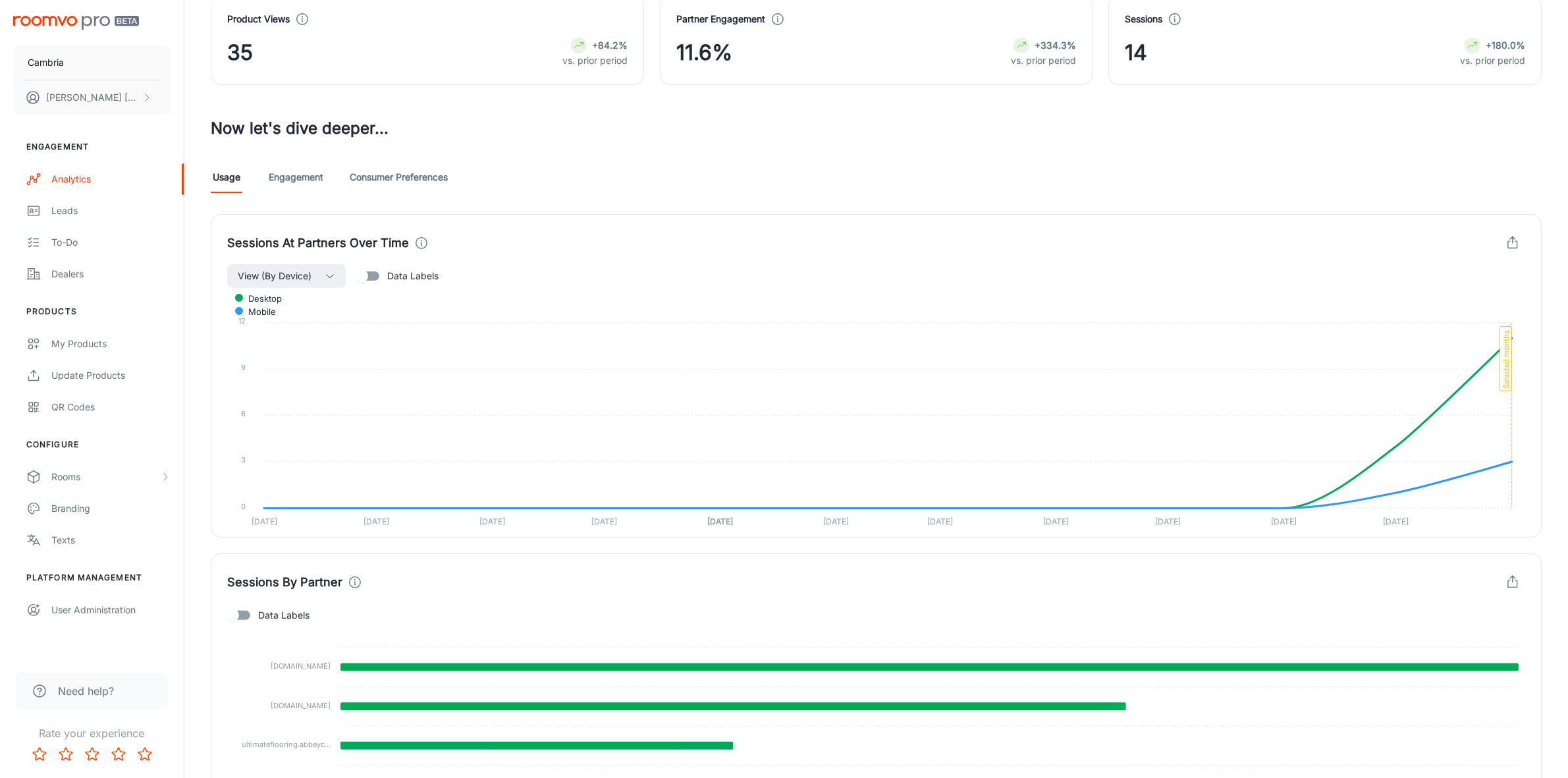
scroll to position [32, 0]
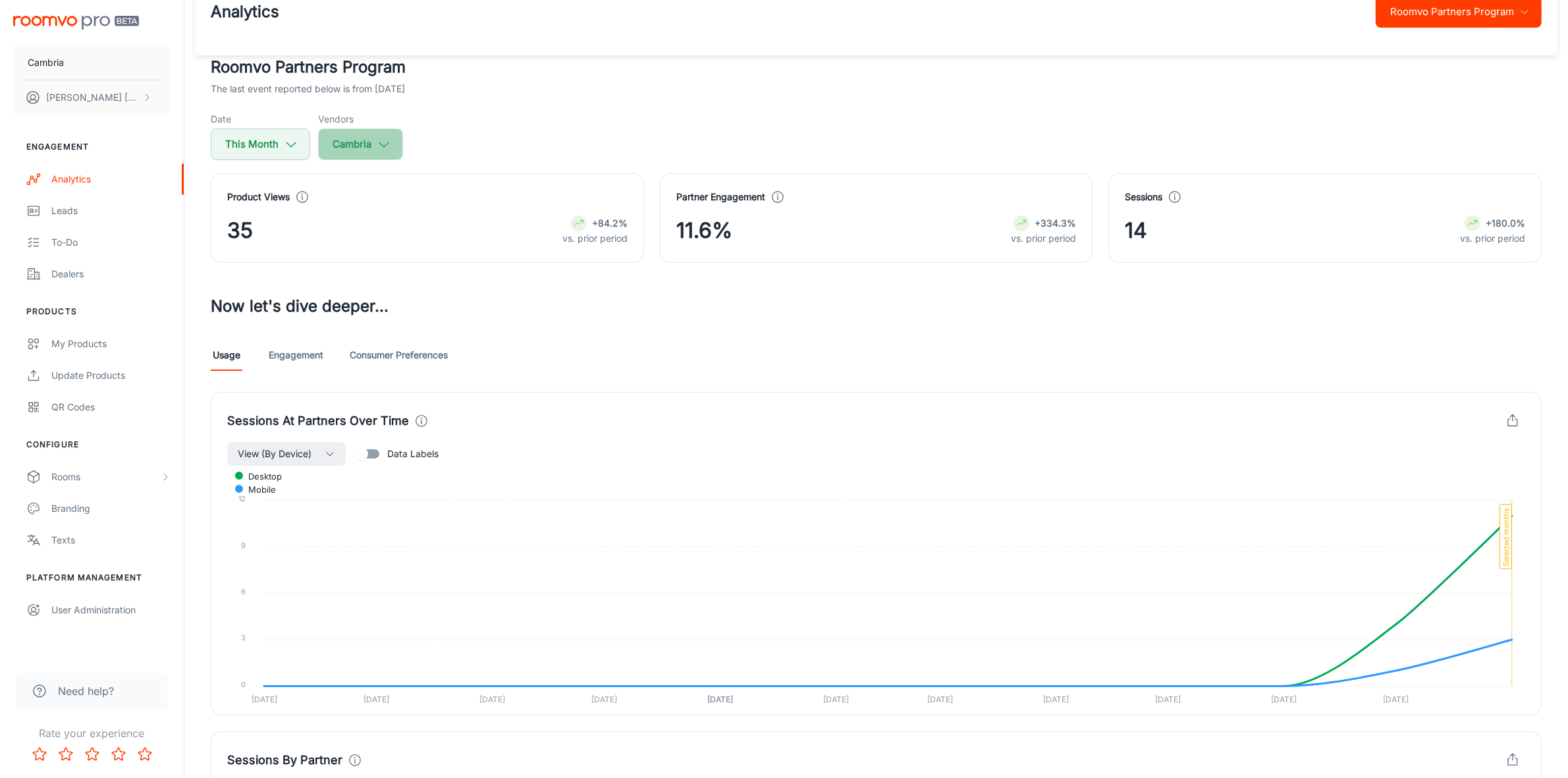
click at [392, 143] on button "Cambria" at bounding box center [360, 144] width 85 height 32
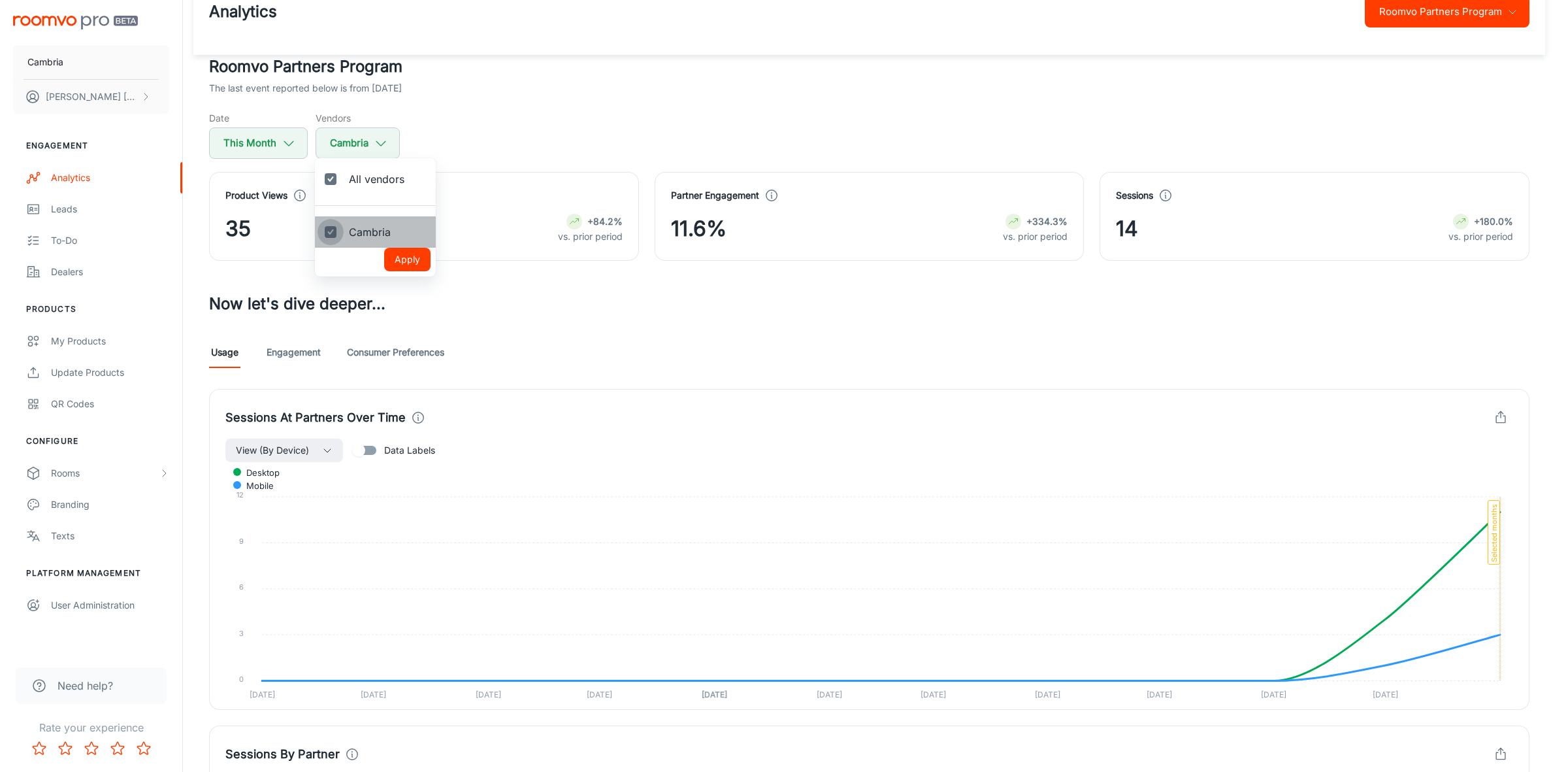
click at [337, 237] on input "Cambria" at bounding box center [330, 232] width 26 height 26
checkbox input "false"
click at [337, 183] on input "All vendors" at bounding box center [330, 178] width 26 height 26
checkbox input "true"
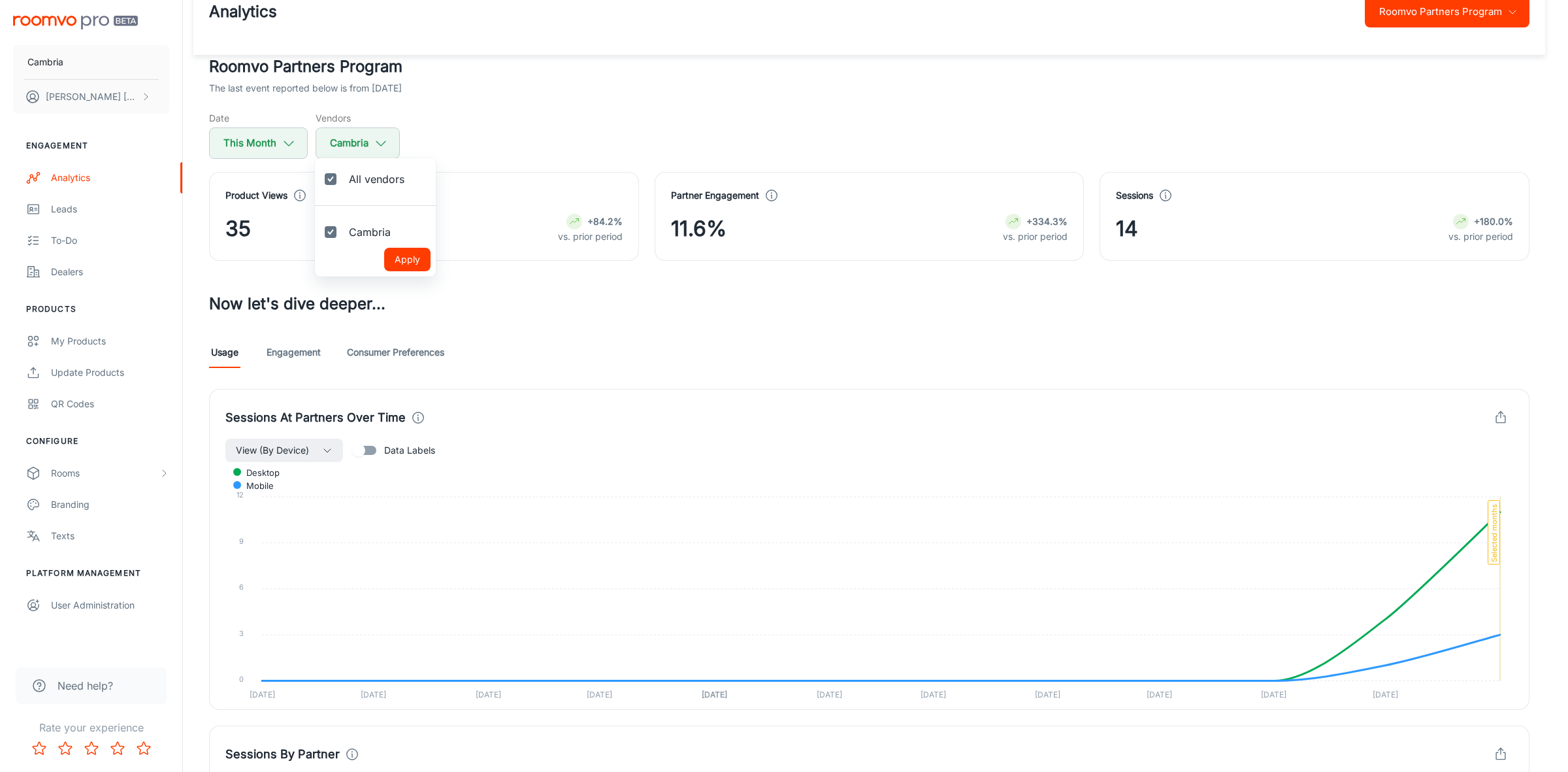
click at [407, 259] on button "Apply" at bounding box center [407, 259] width 46 height 24
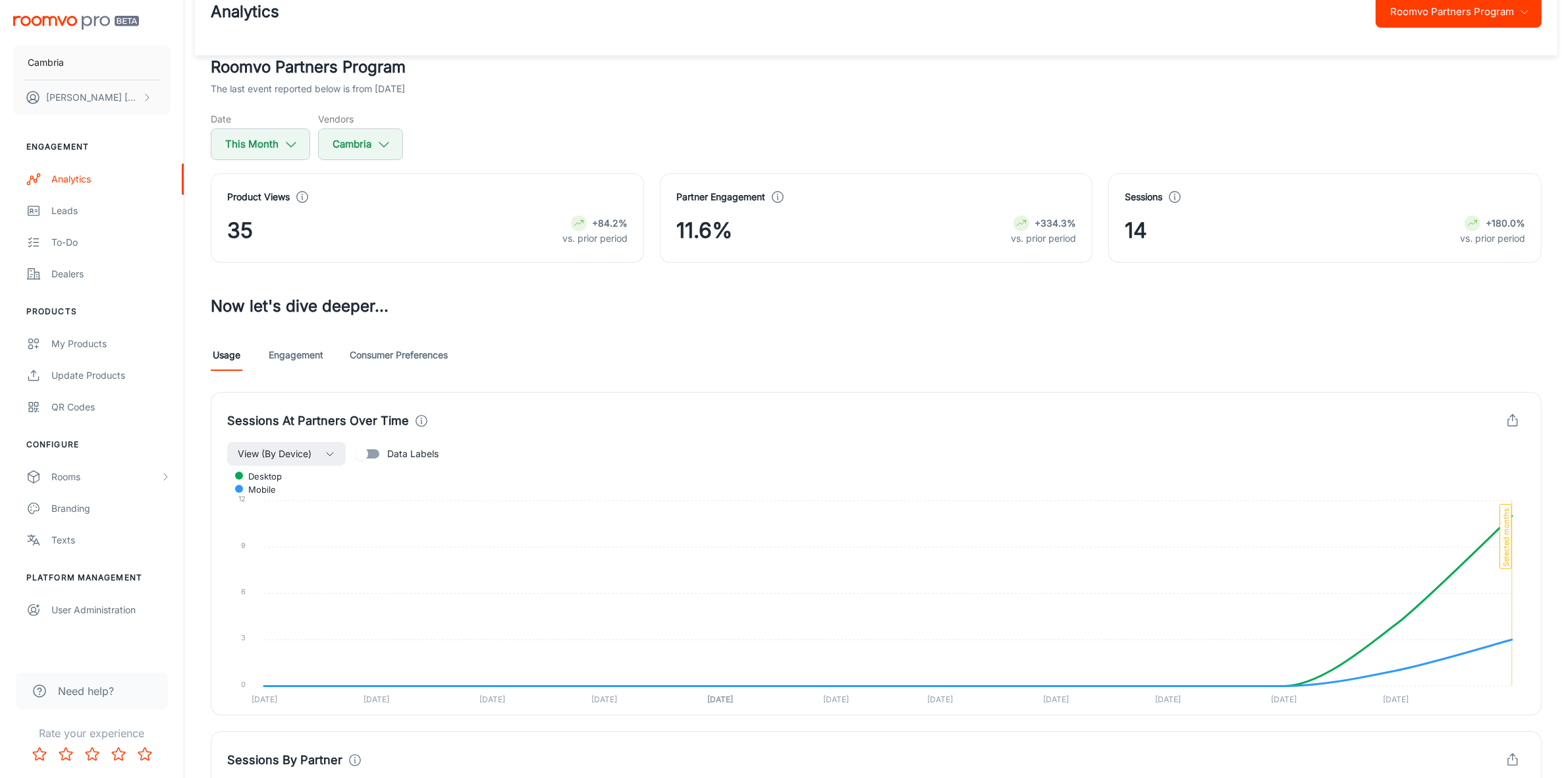
scroll to position [0, 0]
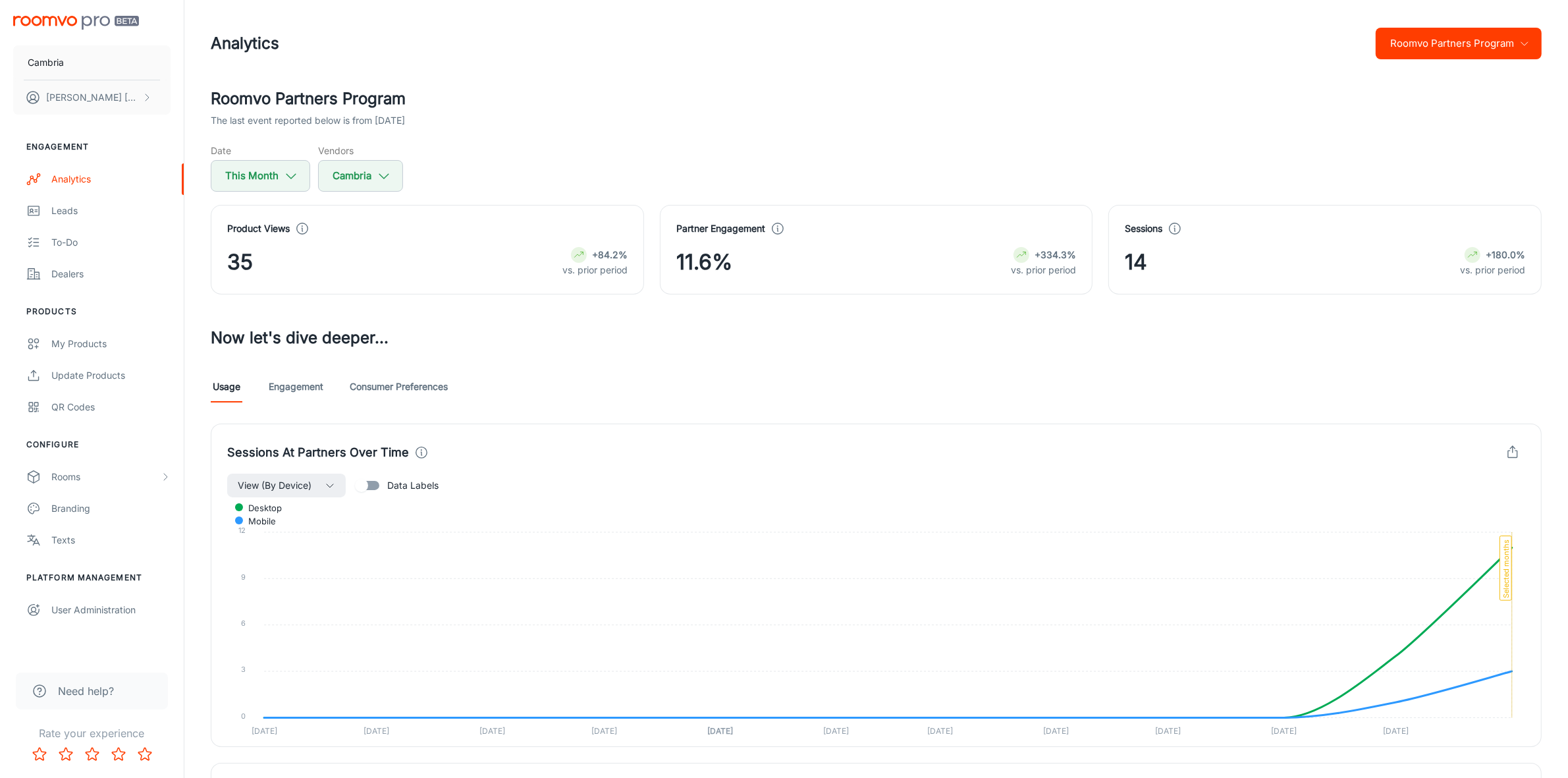
click at [1521, 53] on button "Roomvo Partners Program" at bounding box center [1459, 44] width 166 height 32
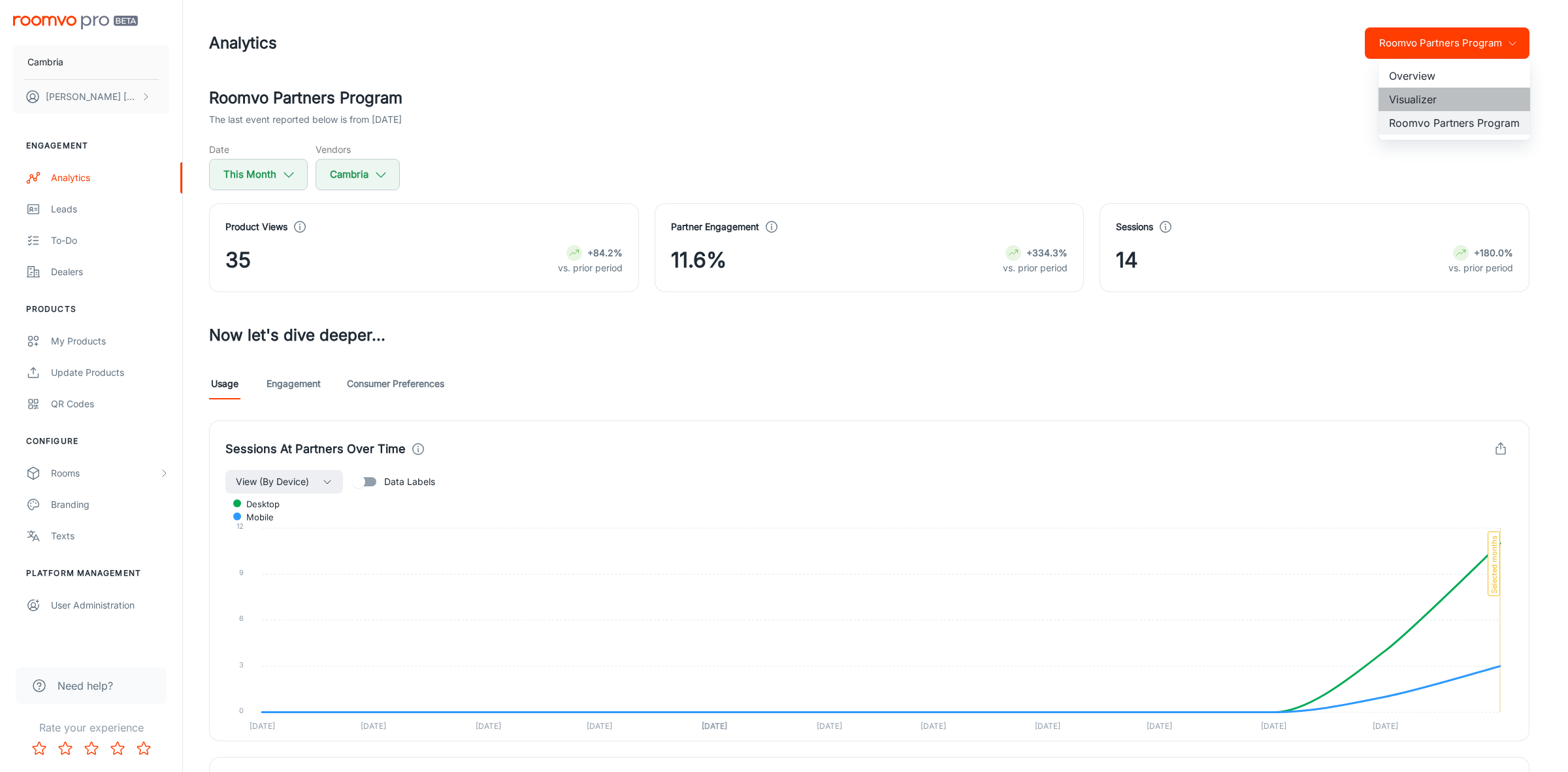
click at [1398, 99] on li "Visualizer" at bounding box center [1454, 100] width 152 height 24
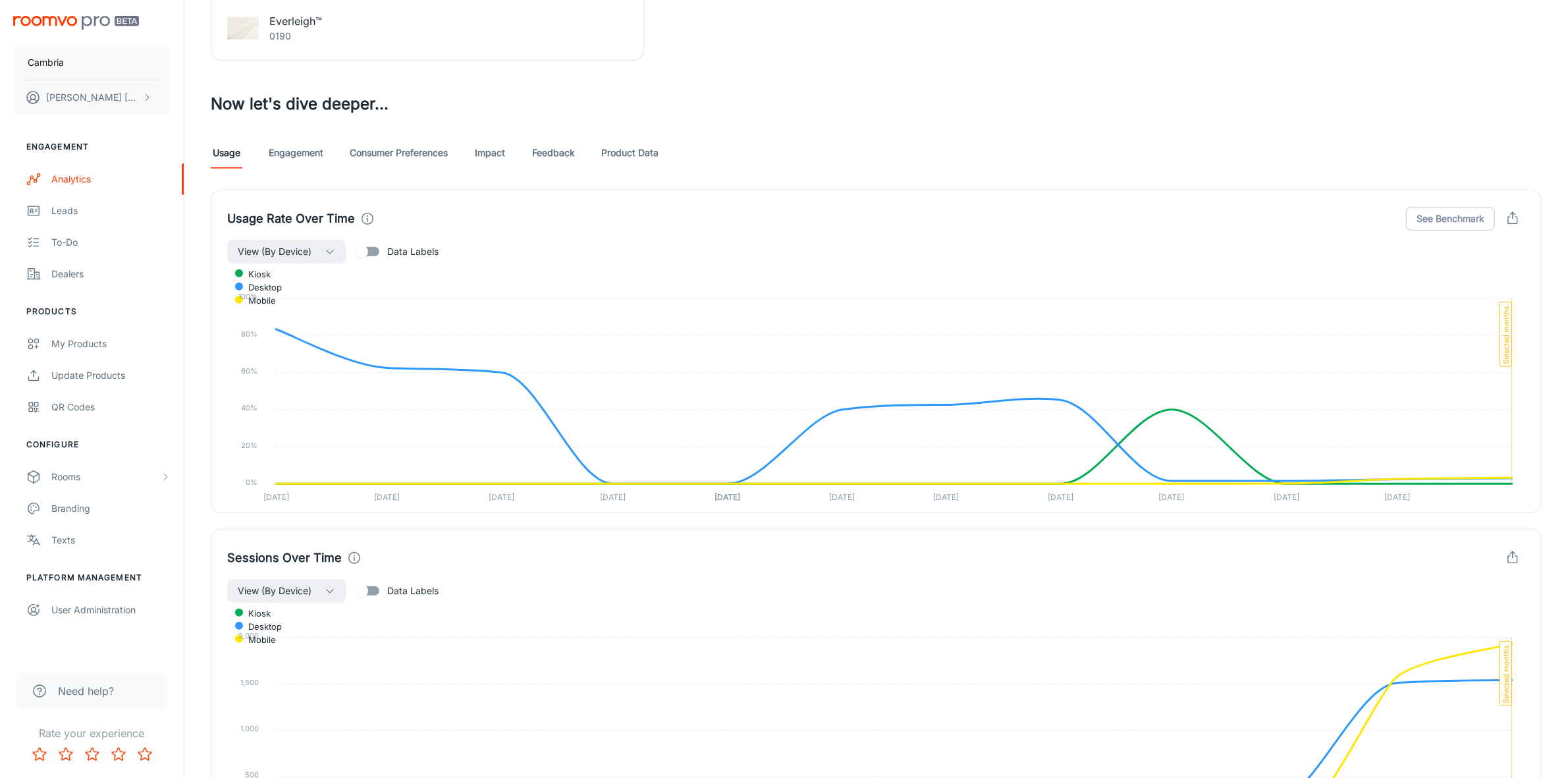
scroll to position [658, 0]
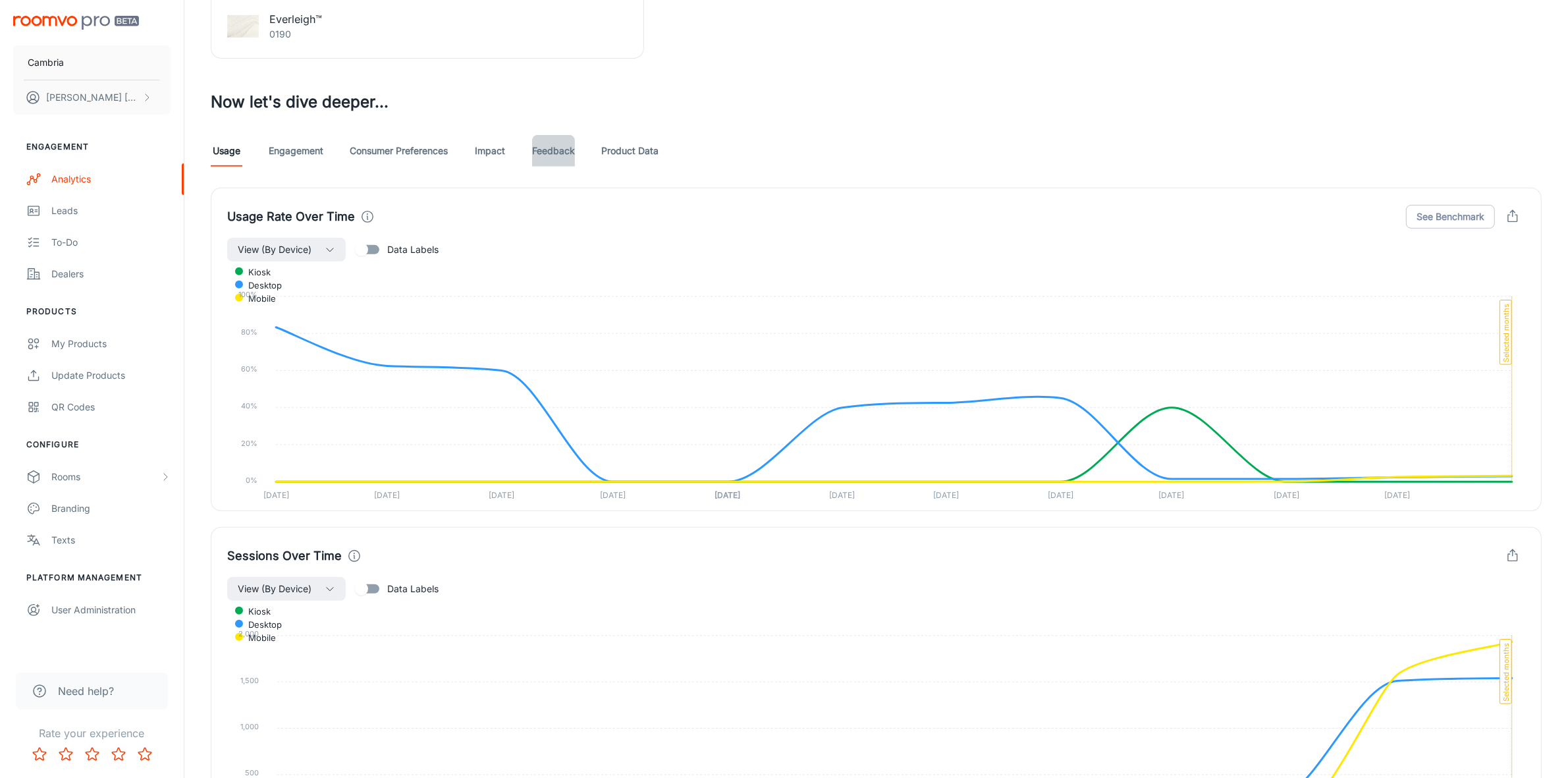
click at [541, 143] on link "Feedback" at bounding box center [553, 151] width 43 height 32
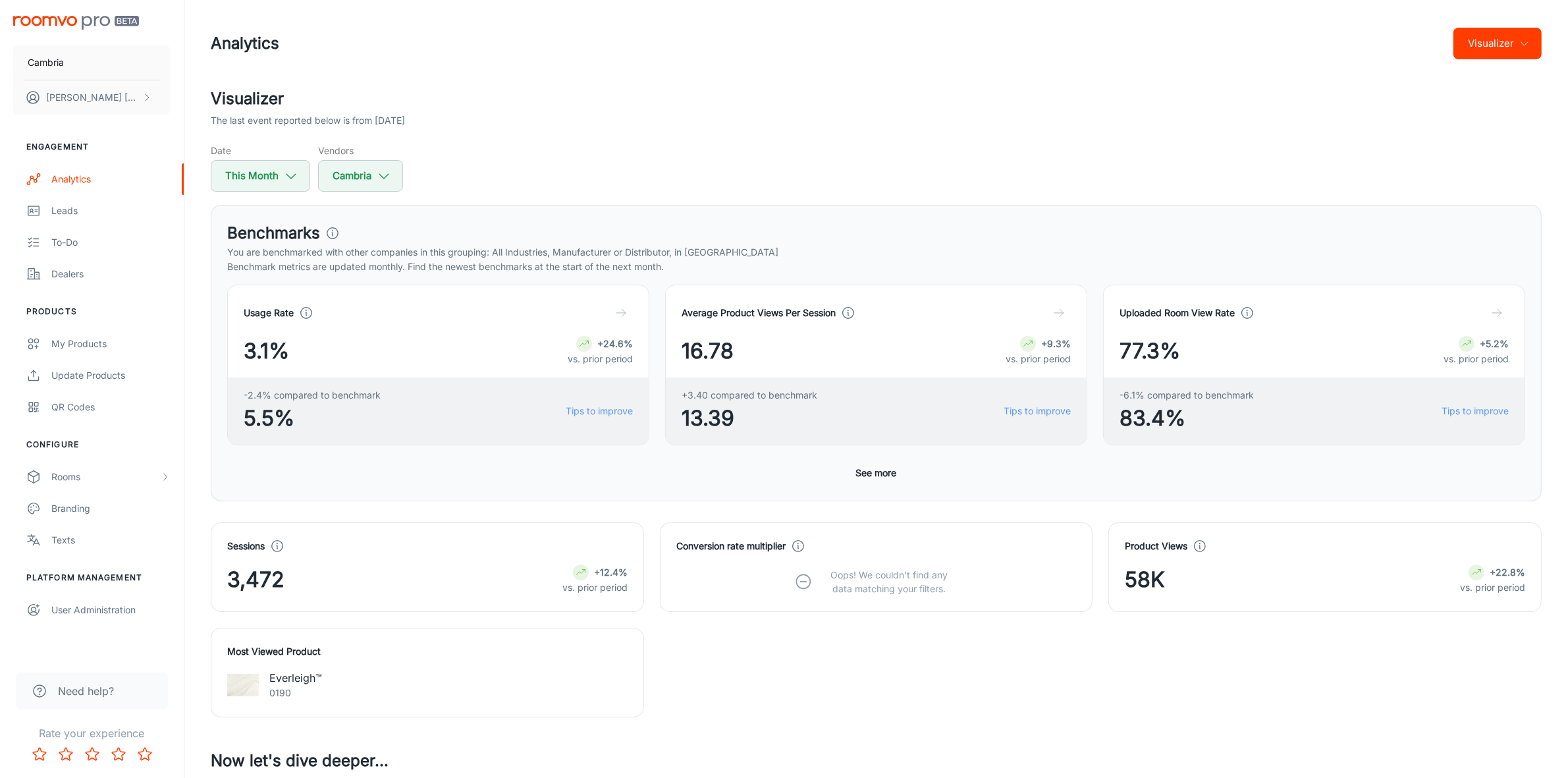
click at [868, 465] on button "See more" at bounding box center [876, 473] width 51 height 24
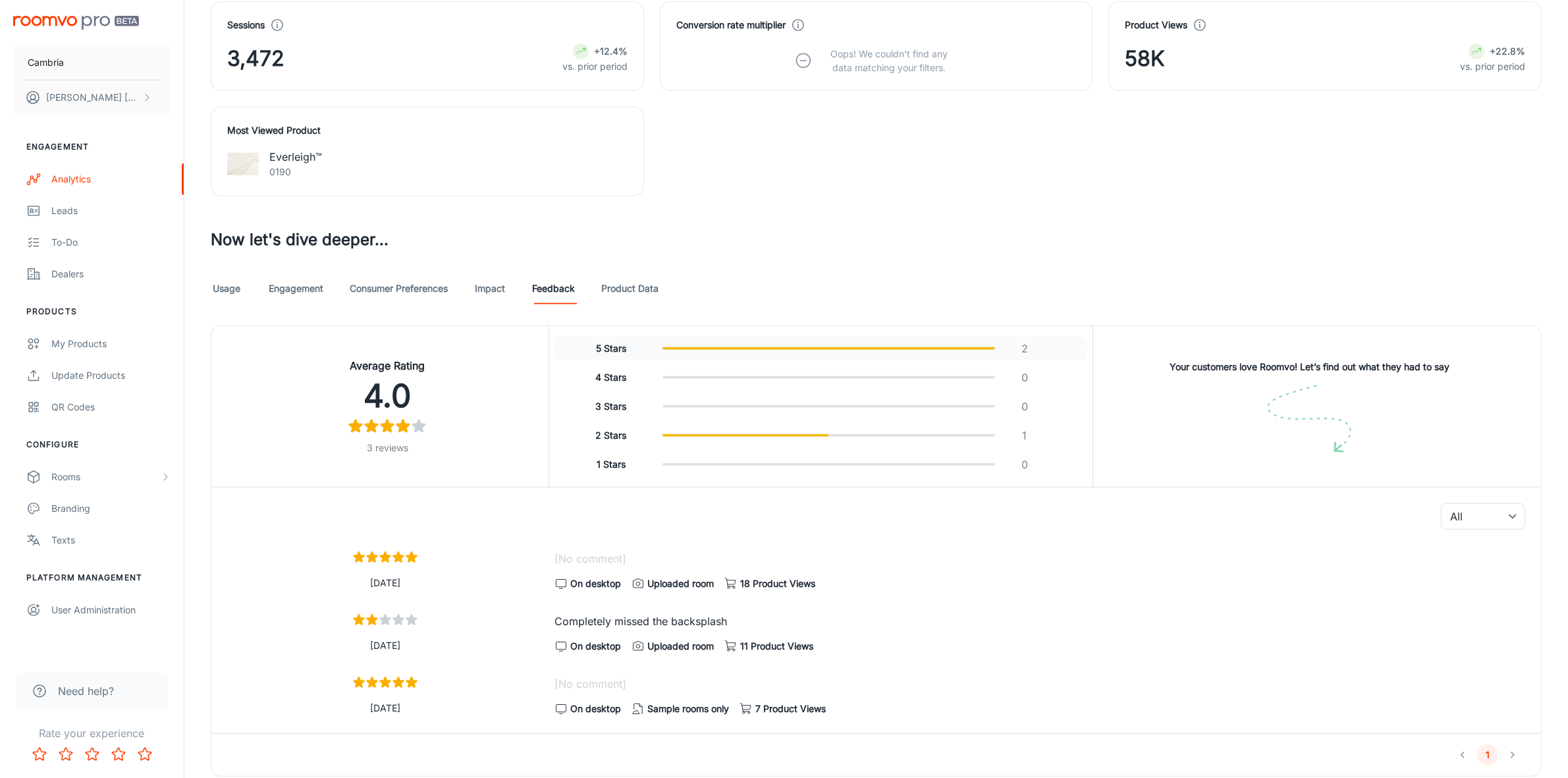
scroll to position [928, 0]
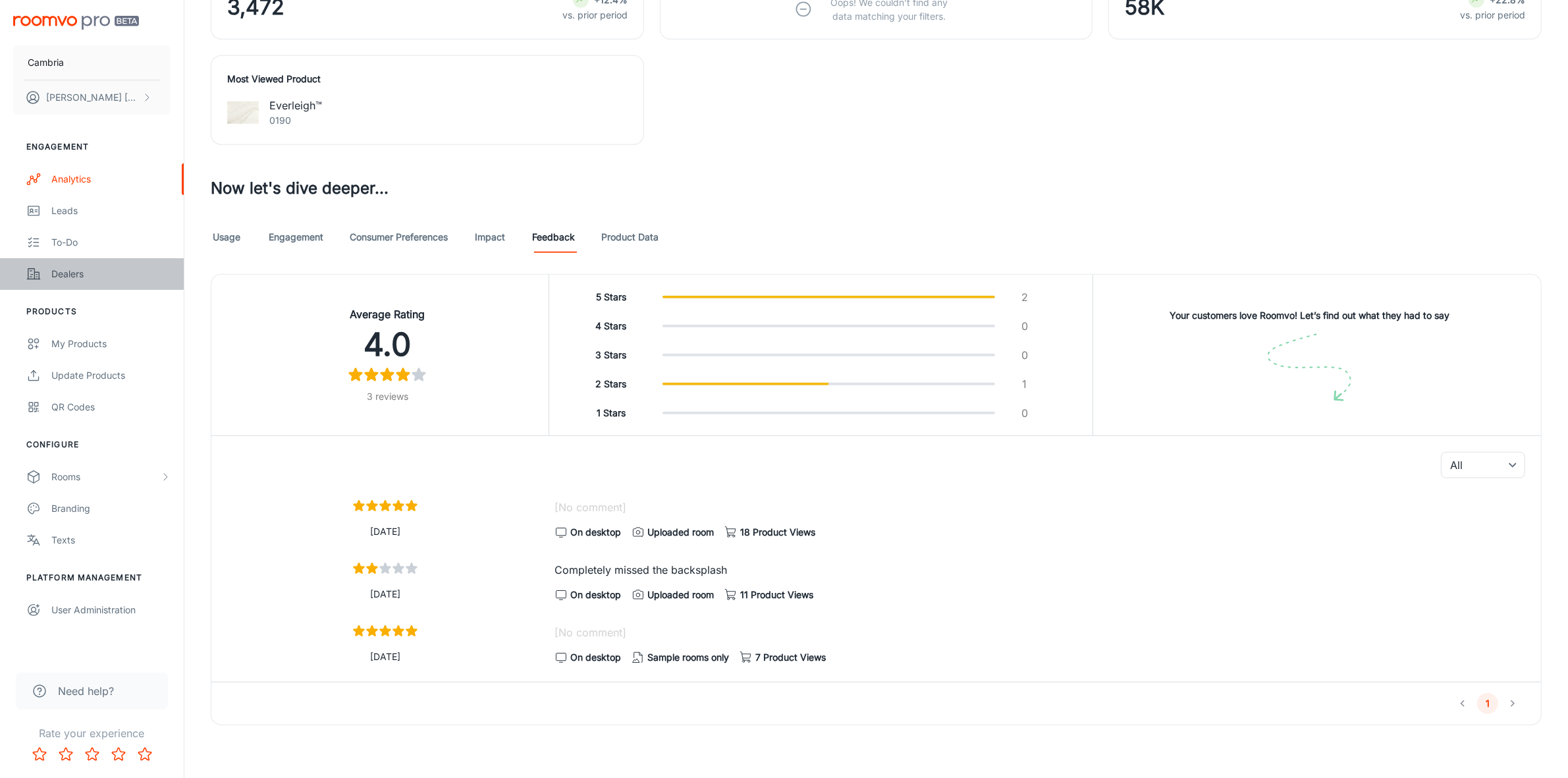
click at [78, 274] on div "Dealers" at bounding box center [111, 274] width 120 height 14
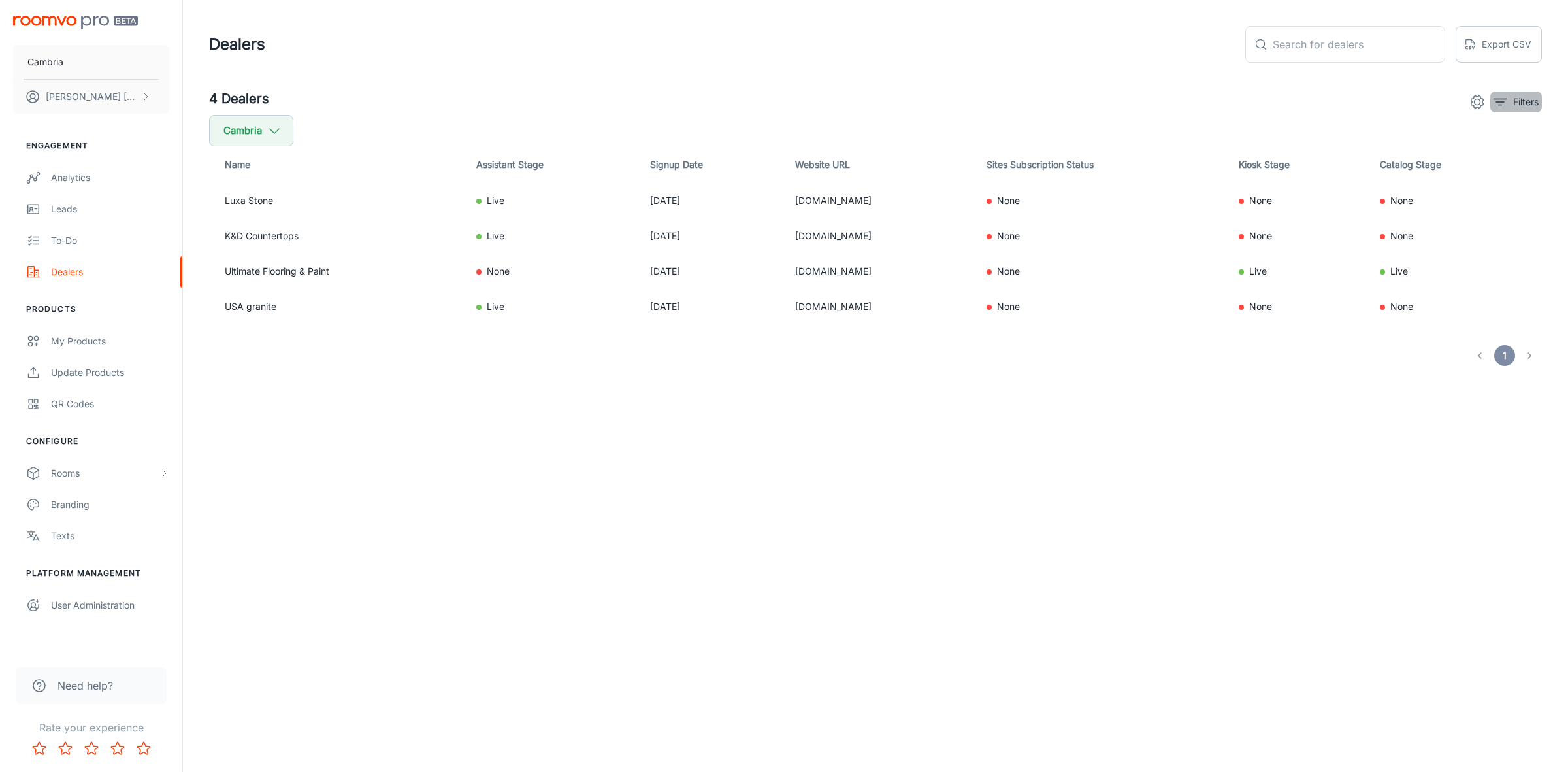
click at [1507, 103] on icon "filter" at bounding box center [1500, 102] width 16 height 16
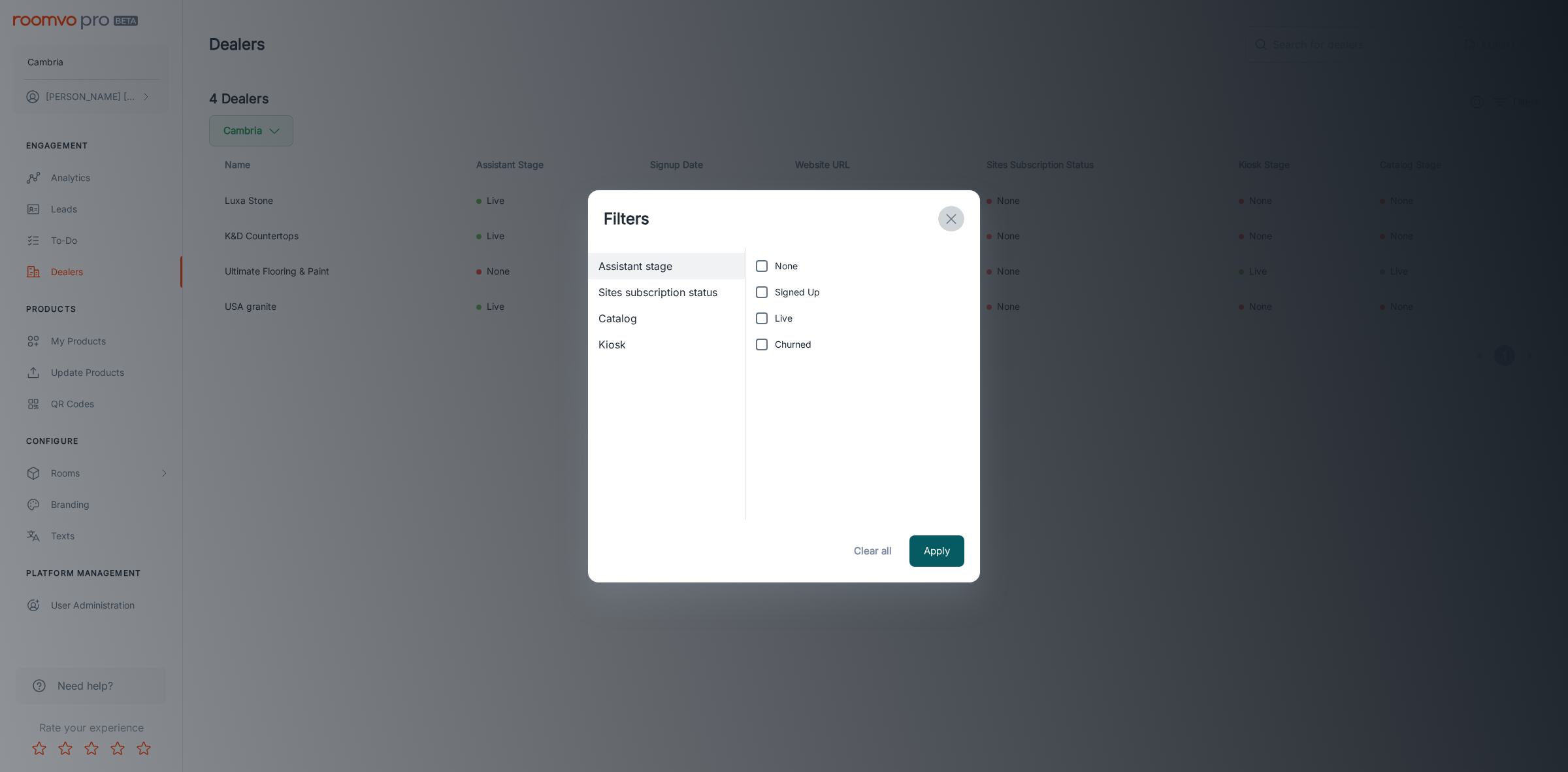
click at [952, 211] on icon "exit" at bounding box center [952, 219] width 16 height 16
